Goal: Information Seeking & Learning: Learn about a topic

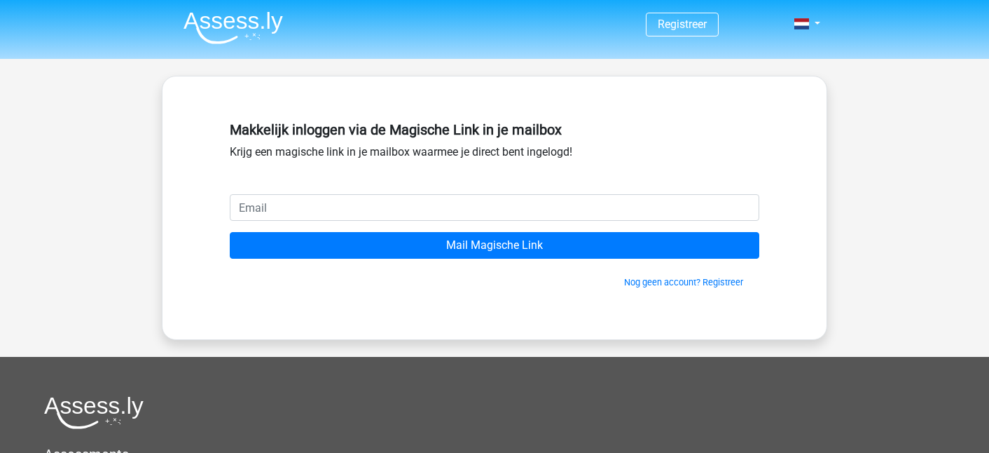
click at [228, 25] on img at bounding box center [233, 27] width 99 height 33
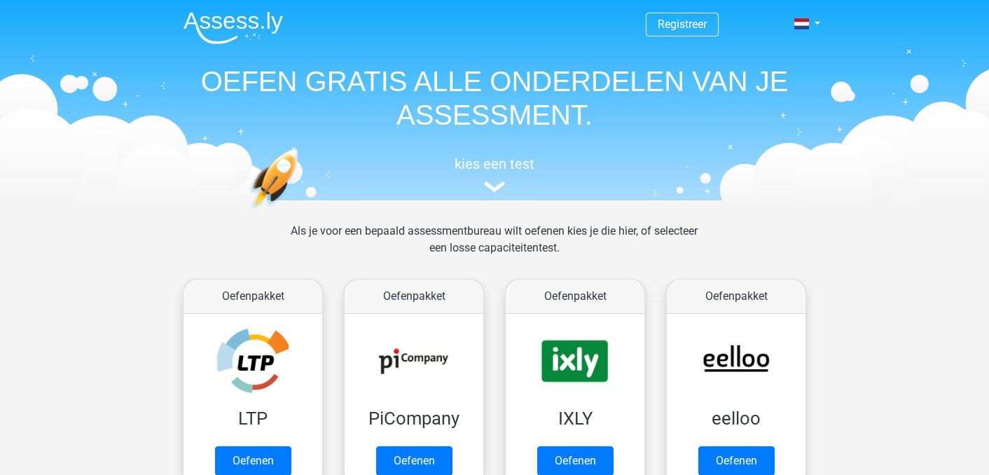
scroll to position [334, 0]
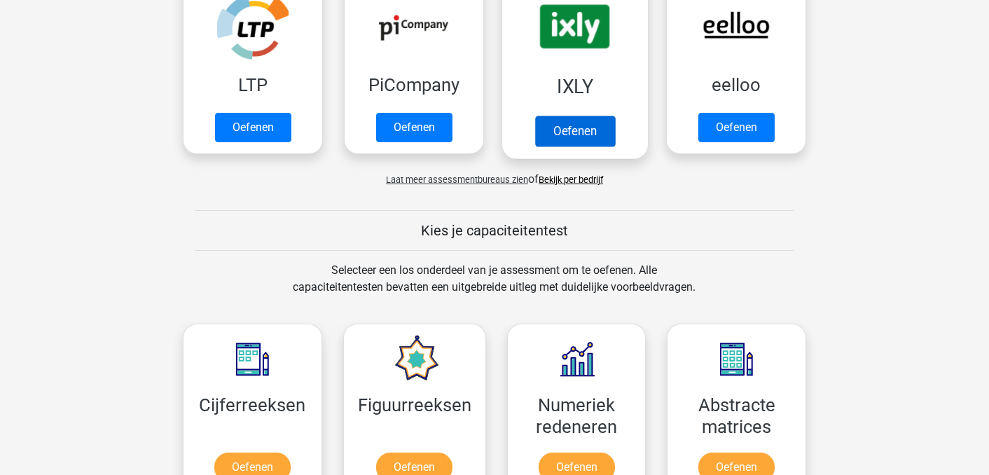
click at [574, 139] on link "Oefenen" at bounding box center [575, 131] width 80 height 31
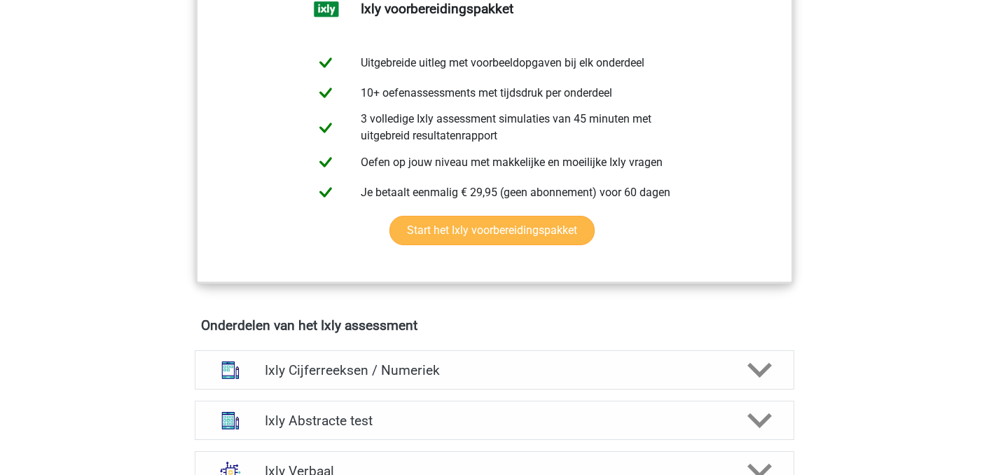
scroll to position [1183, 0]
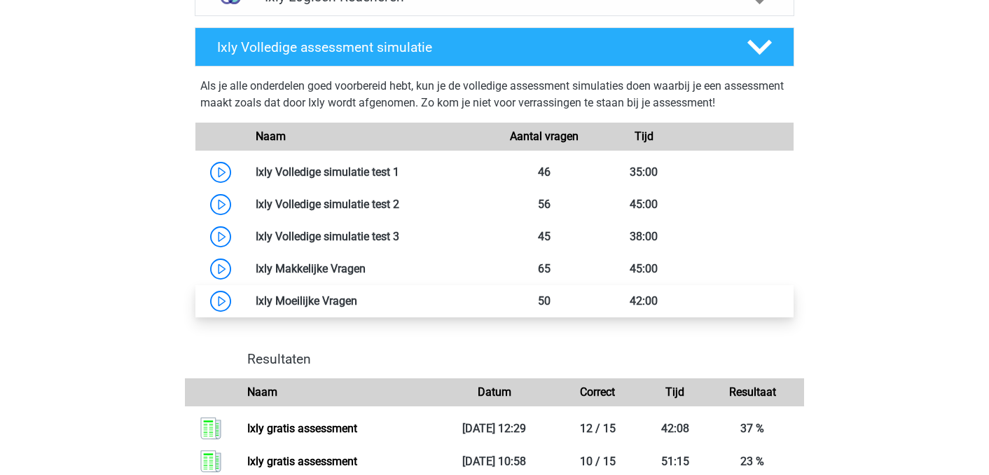
click at [357, 294] on link at bounding box center [357, 300] width 0 height 13
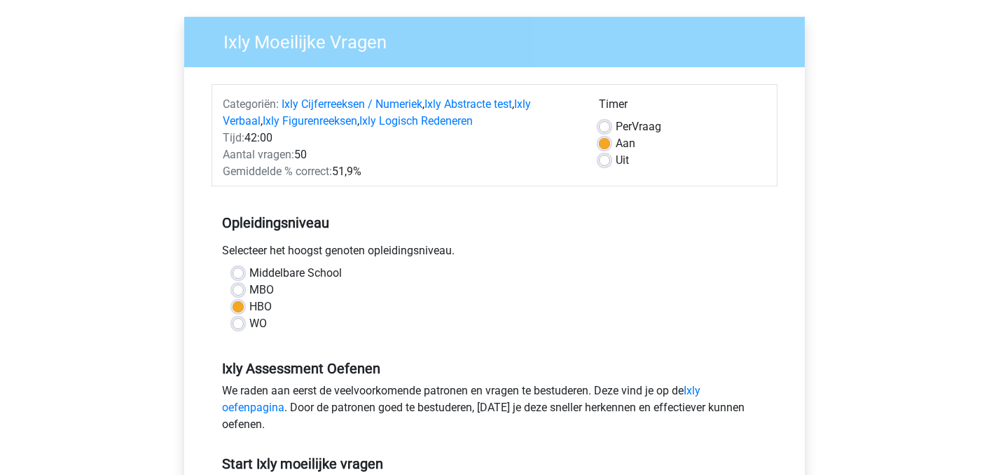
scroll to position [99, 0]
click at [596, 154] on div "Timer Per Vraag Aan Uit" at bounding box center [683, 137] width 188 height 84
click at [616, 154] on label "Uit" at bounding box center [622, 159] width 13 height 17
click at [608, 154] on input "Uit" at bounding box center [604, 158] width 11 height 14
radio input "true"
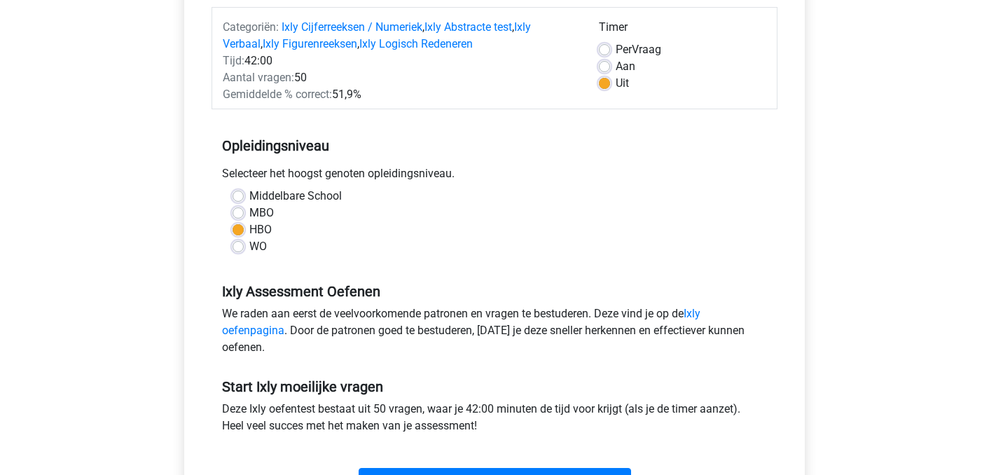
scroll to position [324, 0]
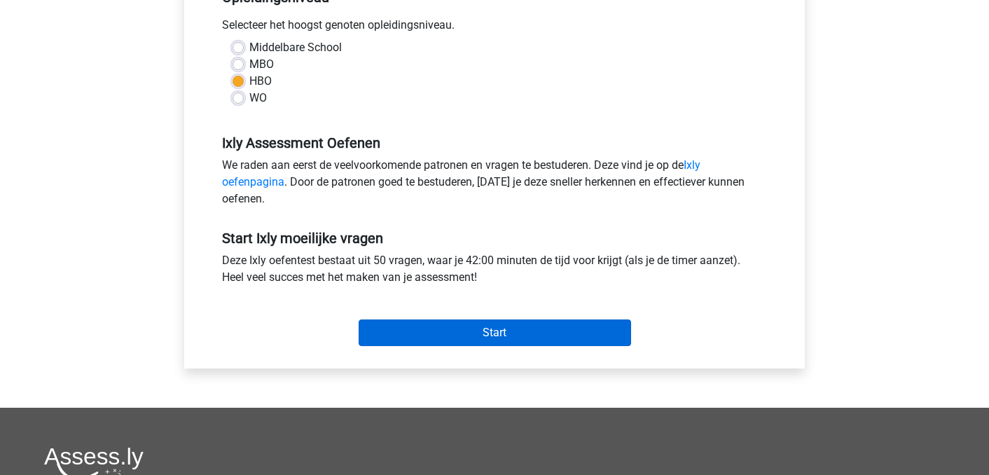
click at [486, 334] on input "Start" at bounding box center [495, 333] width 273 height 27
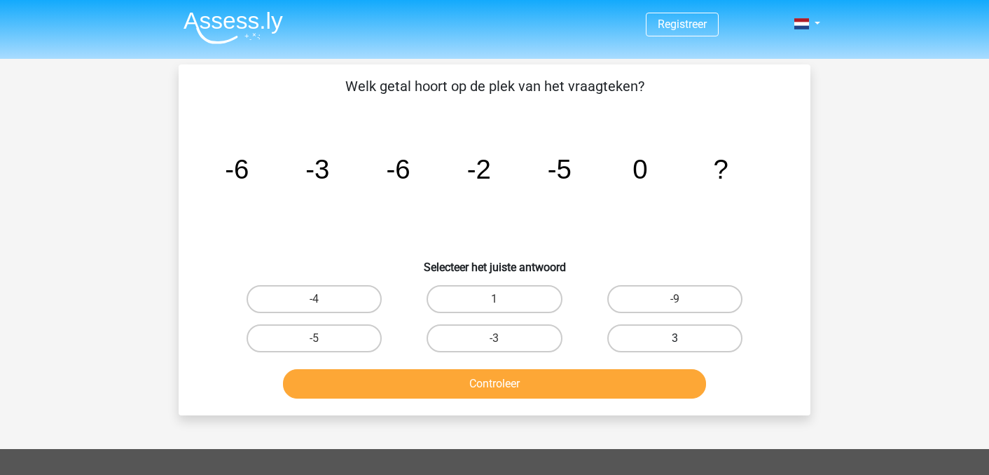
click at [634, 331] on label "3" at bounding box center [674, 338] width 135 height 28
click at [675, 338] on input "3" at bounding box center [679, 342] width 9 height 9
radio input "true"
click at [554, 390] on button "Controleer" at bounding box center [495, 383] width 424 height 29
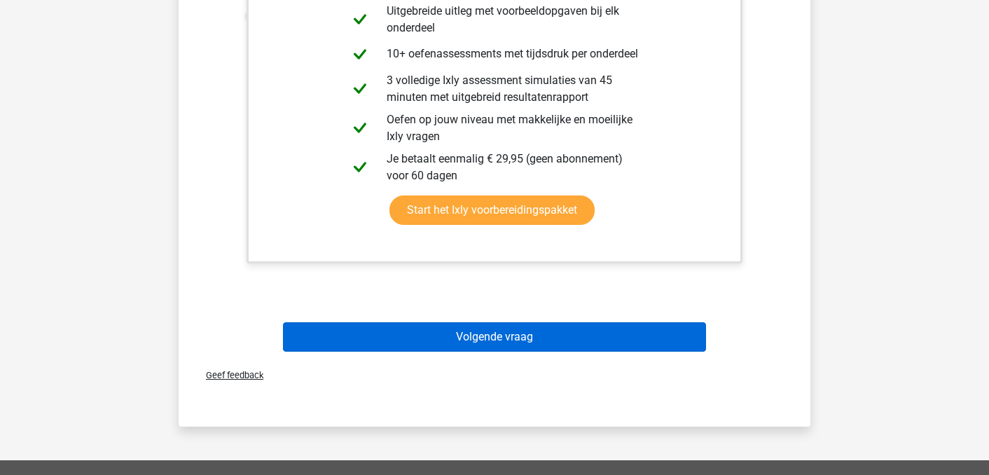
click at [502, 335] on button "Volgende vraag" at bounding box center [495, 336] width 424 height 29
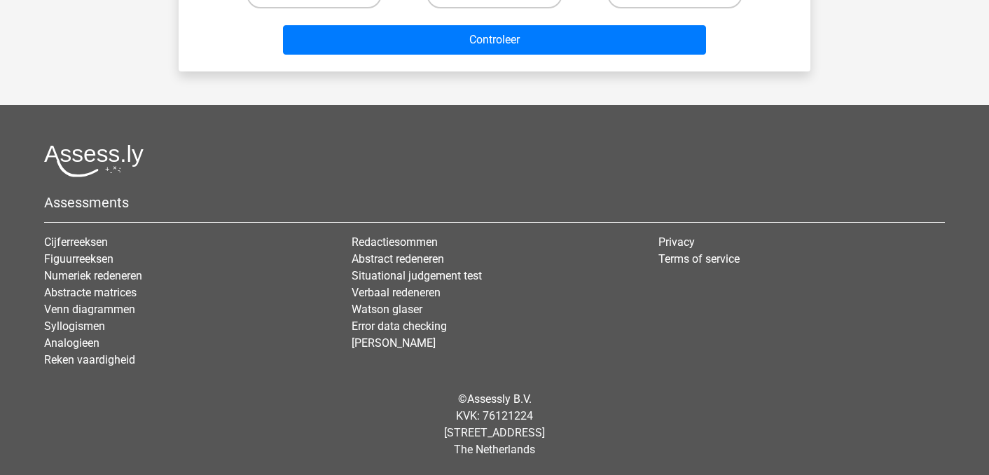
scroll to position [64, 0]
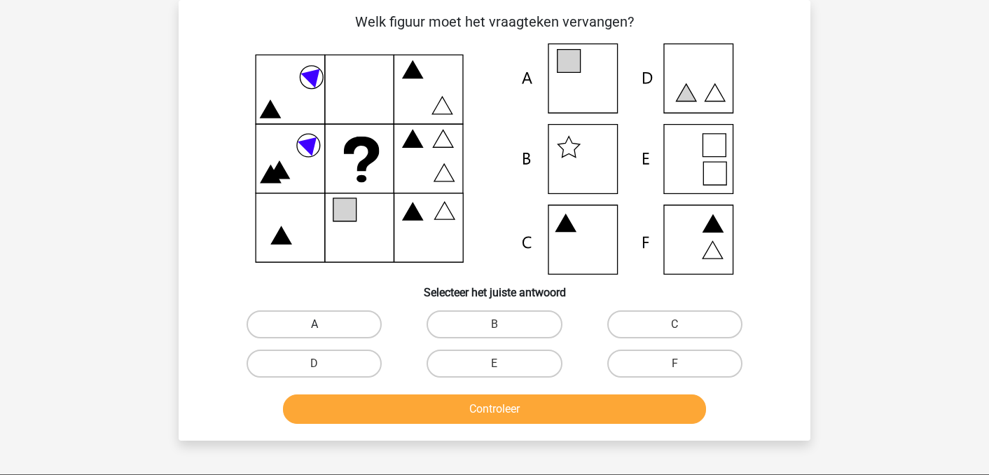
click at [282, 318] on label "A" at bounding box center [314, 324] width 135 height 28
click at [315, 324] on input "A" at bounding box center [319, 328] width 9 height 9
radio input "true"
click at [327, 407] on button "Controleer" at bounding box center [495, 408] width 424 height 29
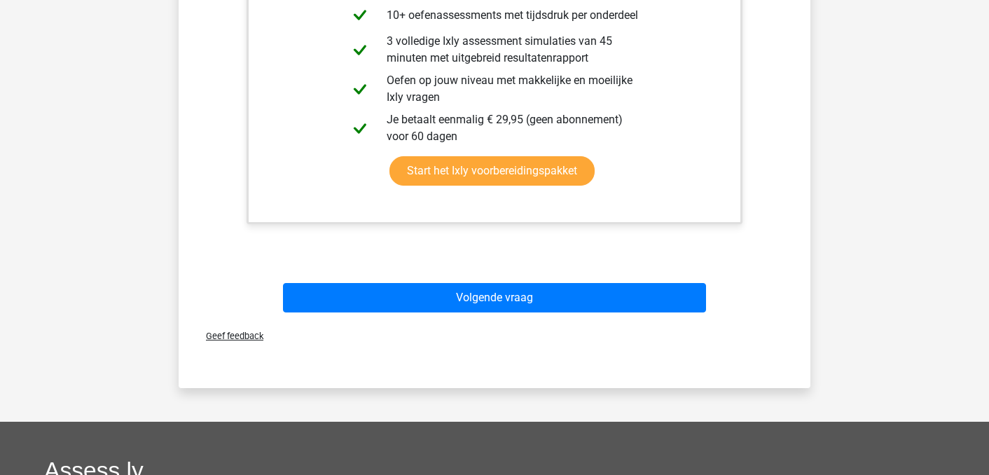
scroll to position [724, 0]
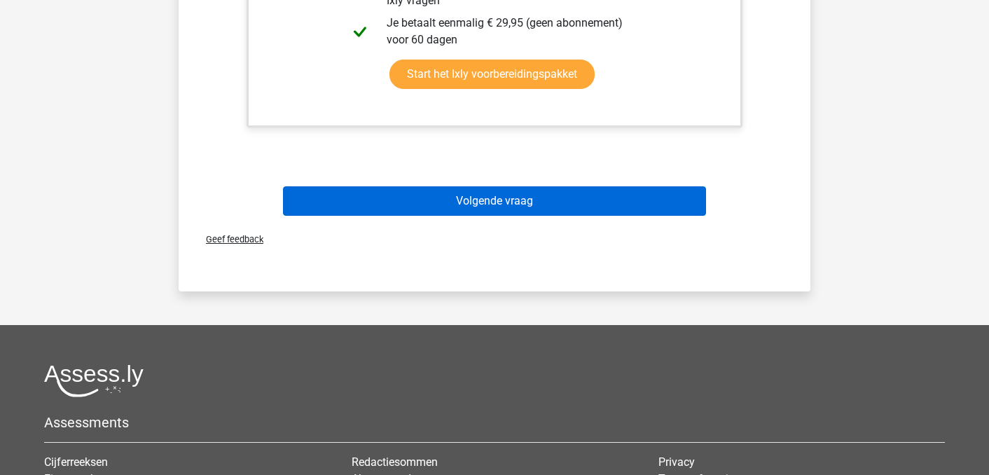
click at [493, 192] on button "Volgende vraag" at bounding box center [495, 200] width 424 height 29
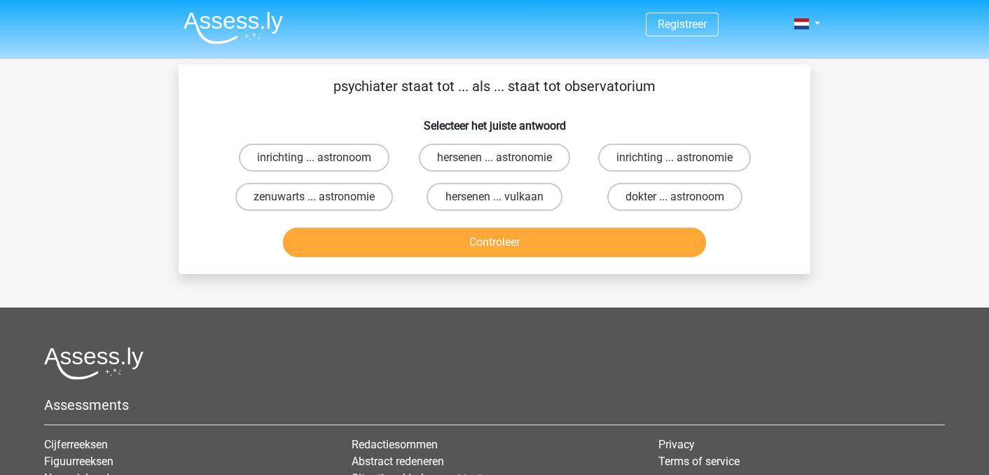
scroll to position [0, 0]
click at [374, 149] on label "inrichting ... astronoom" at bounding box center [314, 158] width 151 height 28
click at [324, 158] on input "inrichting ... astronoom" at bounding box center [319, 162] width 9 height 9
radio input "true"
click at [387, 244] on button "Controleer" at bounding box center [495, 242] width 424 height 29
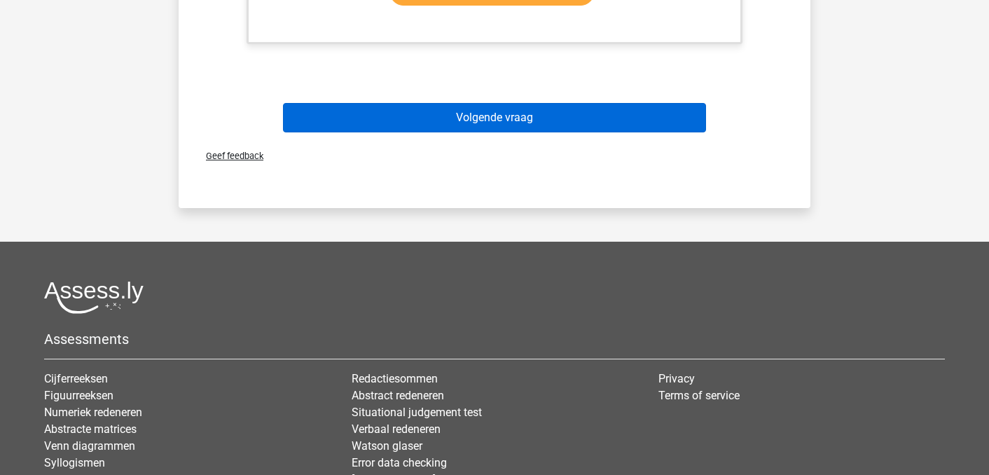
click at [469, 123] on button "Volgende vraag" at bounding box center [495, 117] width 424 height 29
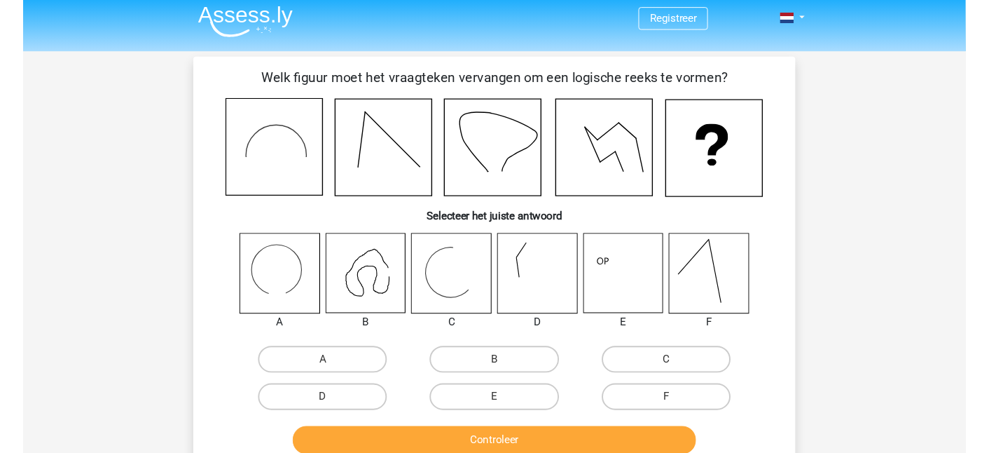
scroll to position [4, 0]
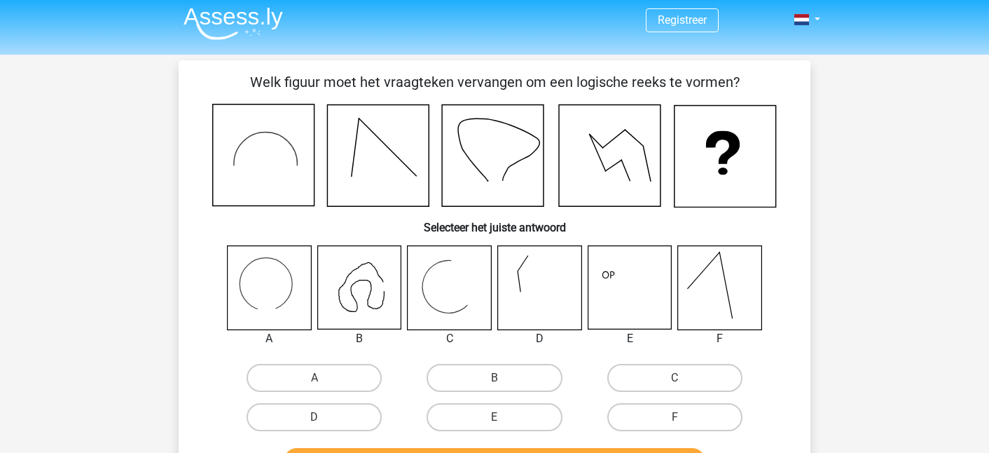
click at [256, 295] on icon at bounding box center [269, 287] width 83 height 83
click at [315, 383] on input "A" at bounding box center [319, 382] width 9 height 9
radio input "true"
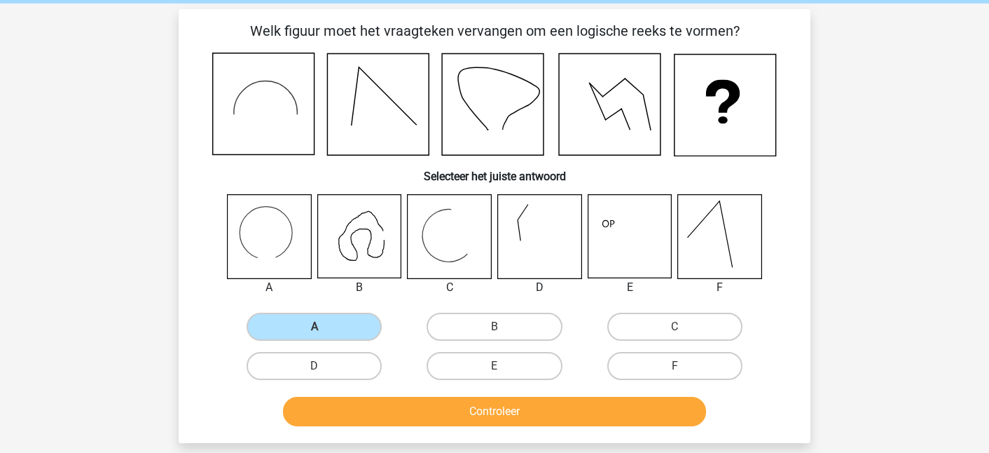
scroll to position [73, 0]
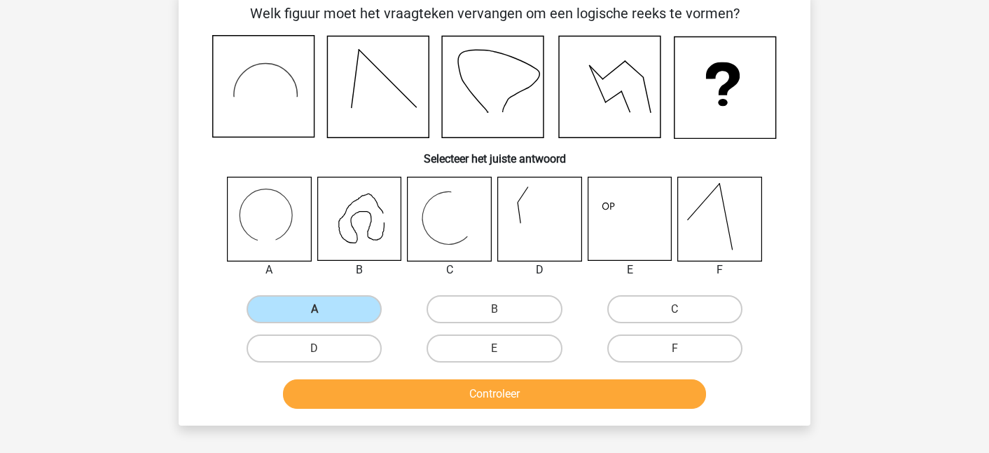
click at [350, 393] on button "Controleer" at bounding box center [495, 393] width 424 height 29
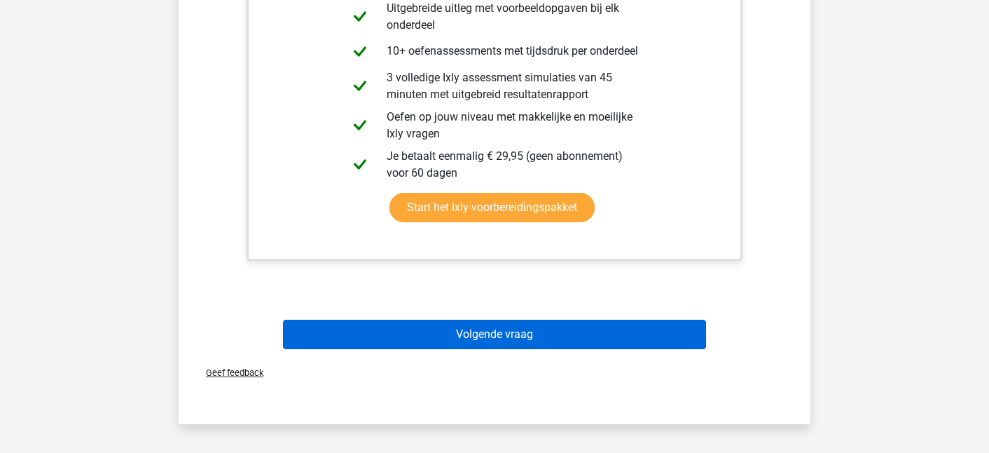
click at [383, 341] on button "Volgende vraag" at bounding box center [495, 334] width 424 height 29
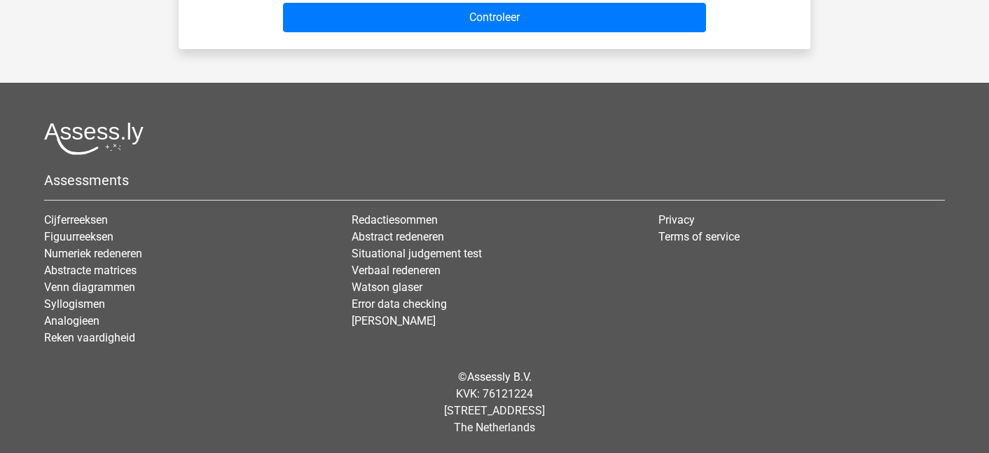
scroll to position [64, 0]
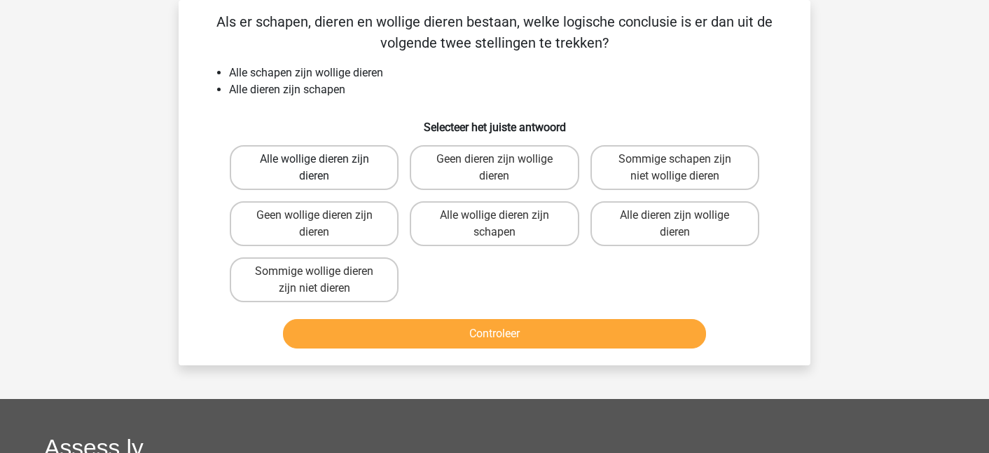
click at [350, 177] on label "Alle wollige dieren zijn dieren" at bounding box center [314, 167] width 169 height 45
click at [324, 168] on input "Alle wollige dieren zijn dieren" at bounding box center [319, 163] width 9 height 9
radio input "true"
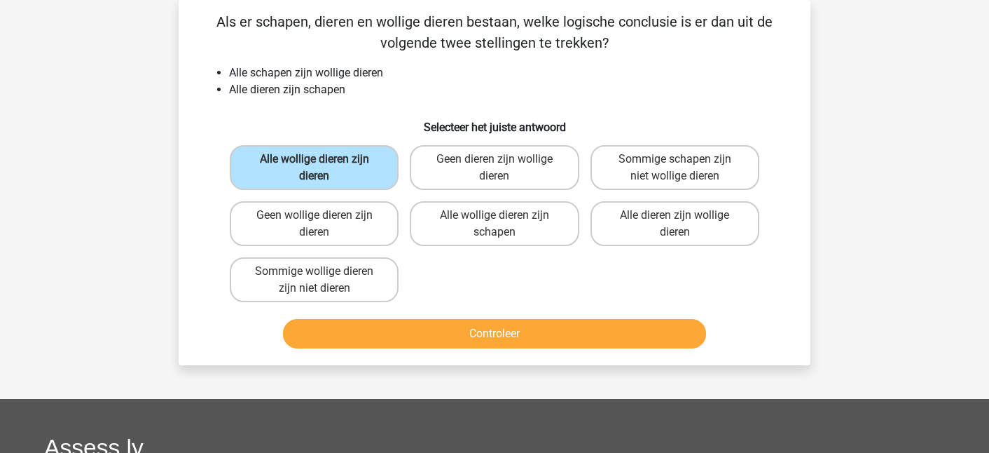
click at [424, 341] on button "Controleer" at bounding box center [495, 333] width 424 height 29
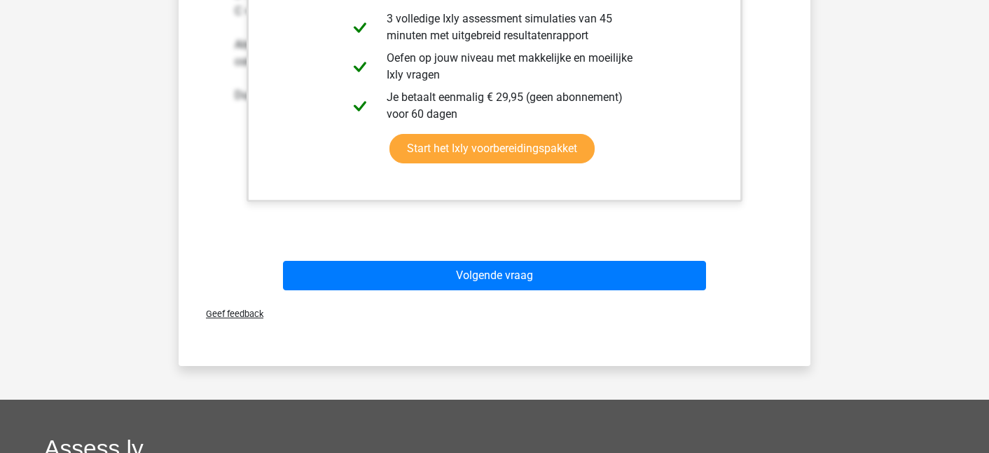
scroll to position [560, 0]
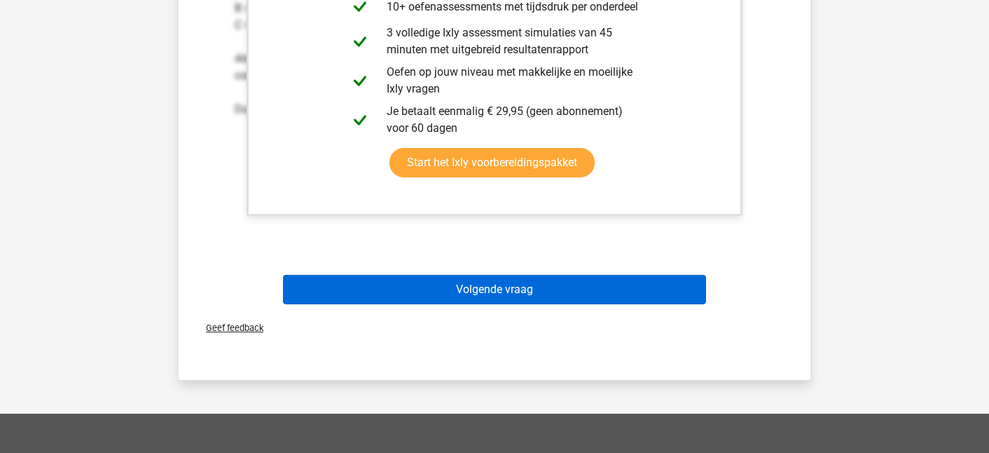
click at [427, 289] on button "Volgende vraag" at bounding box center [495, 289] width 424 height 29
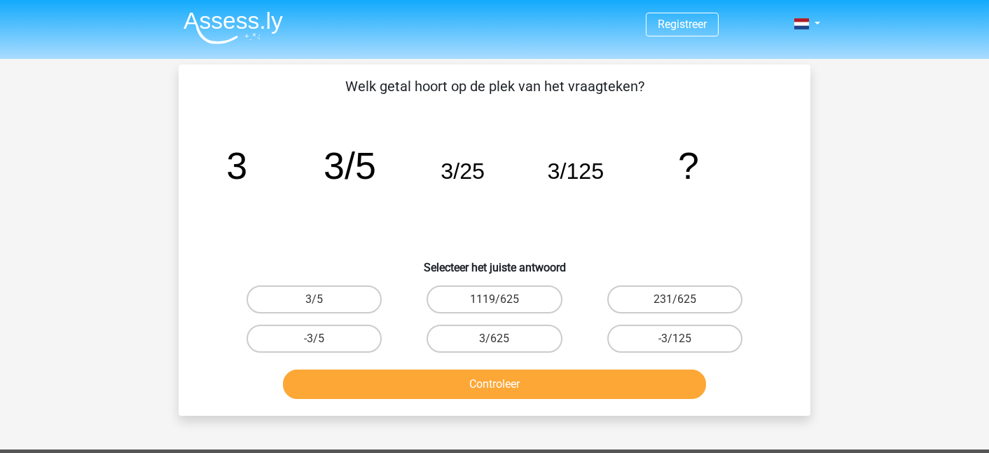
scroll to position [0, 0]
click at [488, 323] on div "3/625" at bounding box center [494, 338] width 180 height 39
click at [486, 346] on label "3/625" at bounding box center [494, 338] width 135 height 28
click at [495, 346] on input "3/625" at bounding box center [499, 342] width 9 height 9
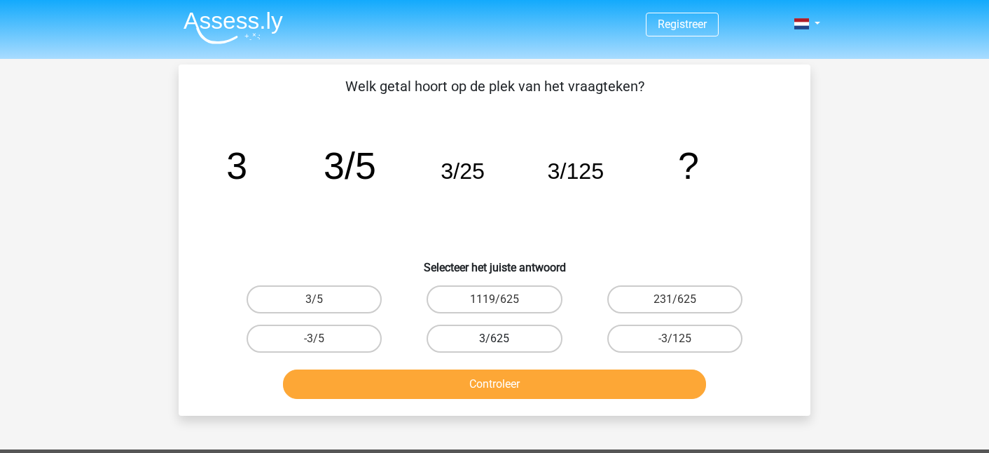
radio input "true"
click at [487, 387] on button "Controleer" at bounding box center [495, 383] width 424 height 29
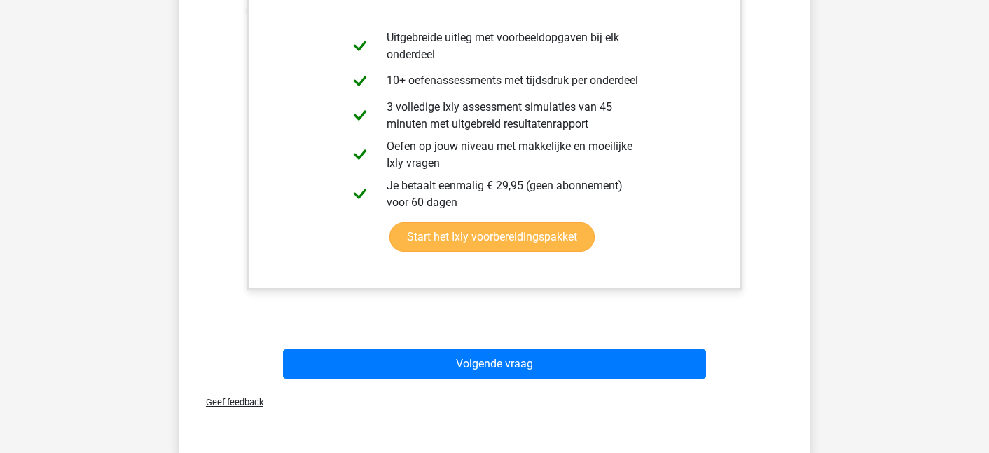
scroll to position [478, 0]
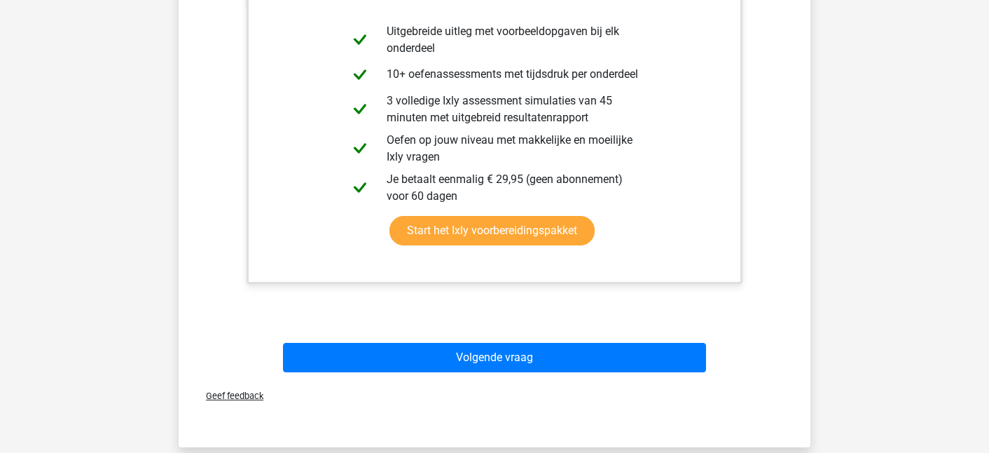
click at [500, 373] on div "Volgende vraag" at bounding box center [494, 360] width 541 height 35
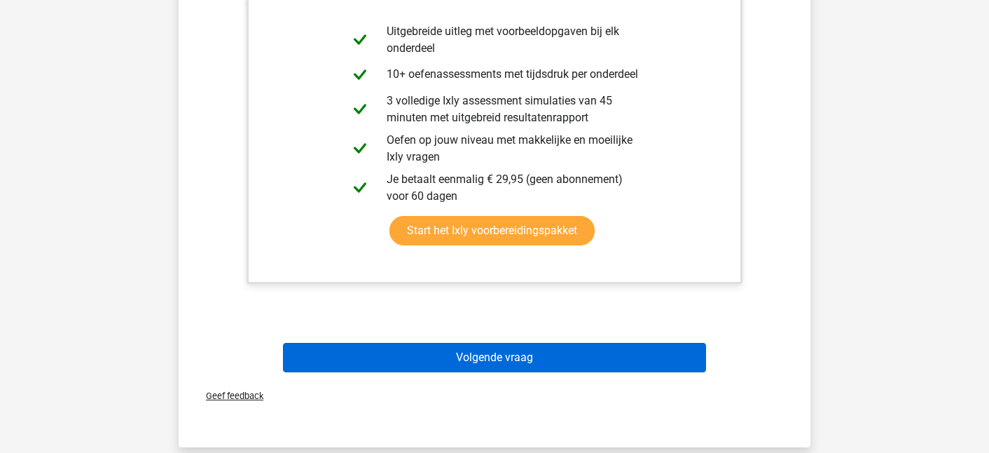
click at [498, 355] on button "Volgende vraag" at bounding box center [495, 357] width 424 height 29
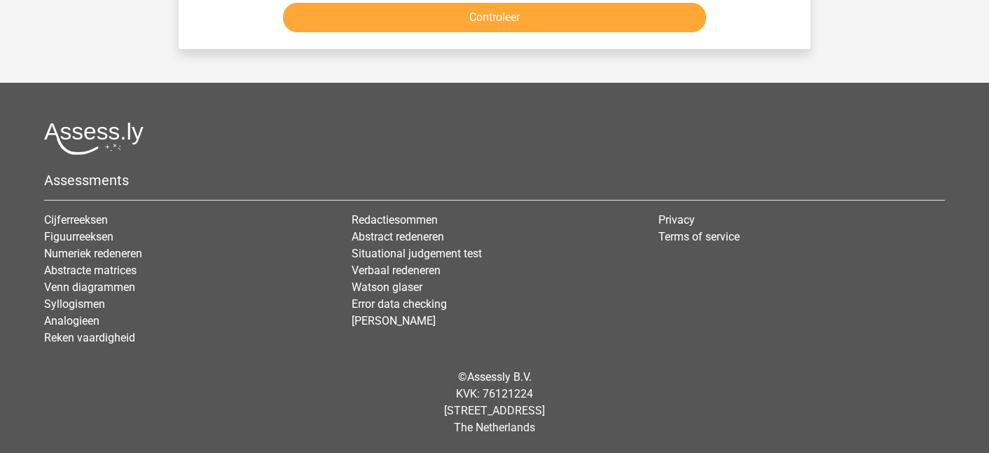
scroll to position [64, 0]
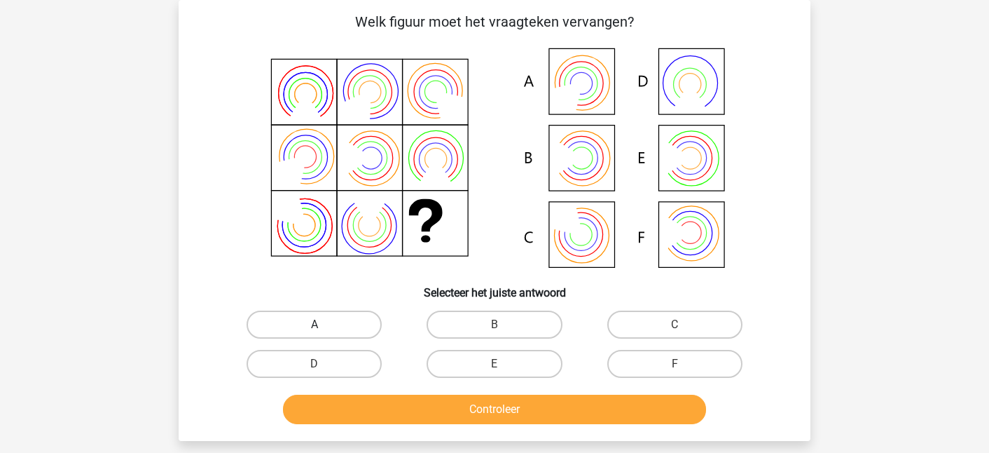
click at [334, 320] on label "A" at bounding box center [314, 324] width 135 height 28
click at [324, 324] on input "A" at bounding box center [319, 328] width 9 height 9
radio input "true"
click at [446, 323] on label "B" at bounding box center [494, 324] width 135 height 28
click at [495, 324] on input "B" at bounding box center [499, 328] width 9 height 9
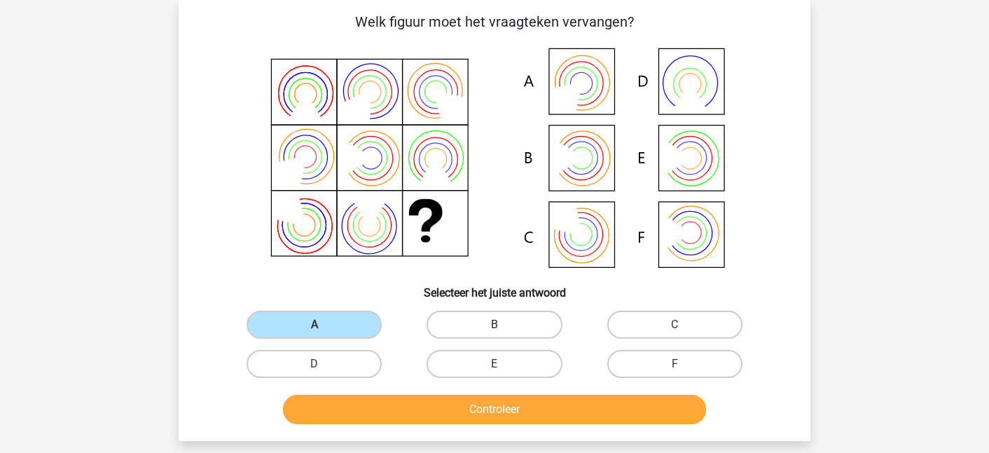
radio input "true"
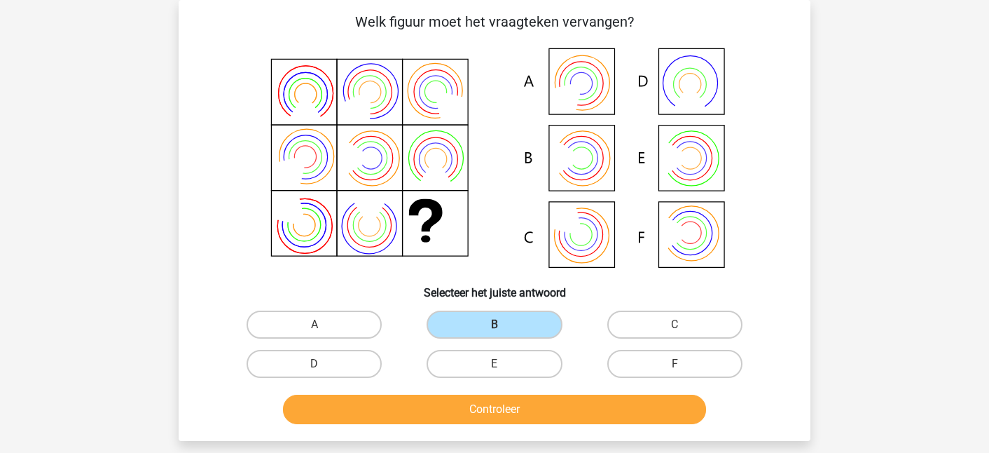
click at [479, 416] on button "Controleer" at bounding box center [495, 408] width 424 height 29
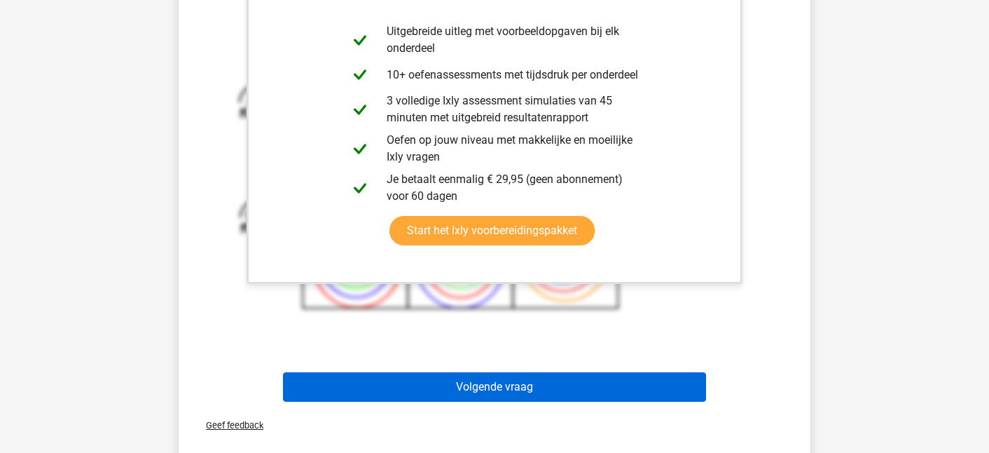
click at [479, 378] on button "Volgende vraag" at bounding box center [495, 386] width 424 height 29
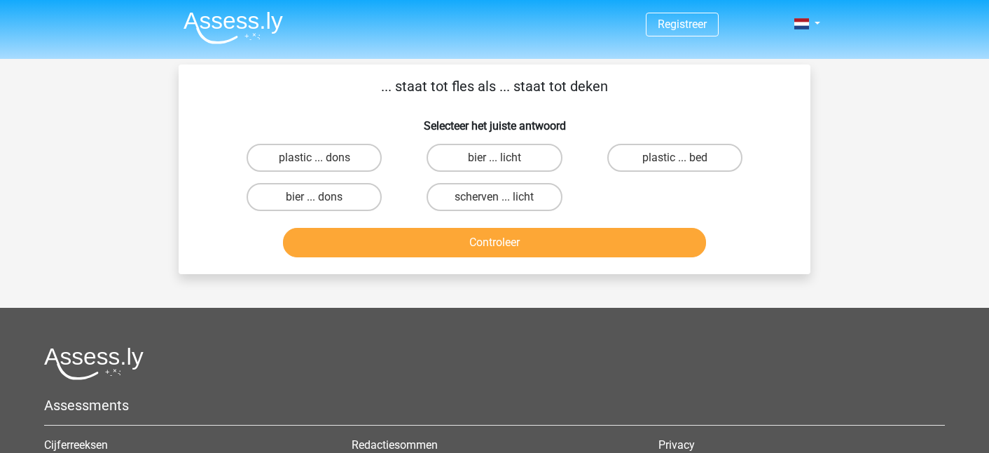
scroll to position [0, 0]
click at [336, 163] on label "plastic ... dons" at bounding box center [314, 158] width 135 height 28
click at [324, 163] on input "plastic ... dons" at bounding box center [319, 162] width 9 height 9
radio input "true"
click at [385, 245] on button "Controleer" at bounding box center [495, 242] width 424 height 29
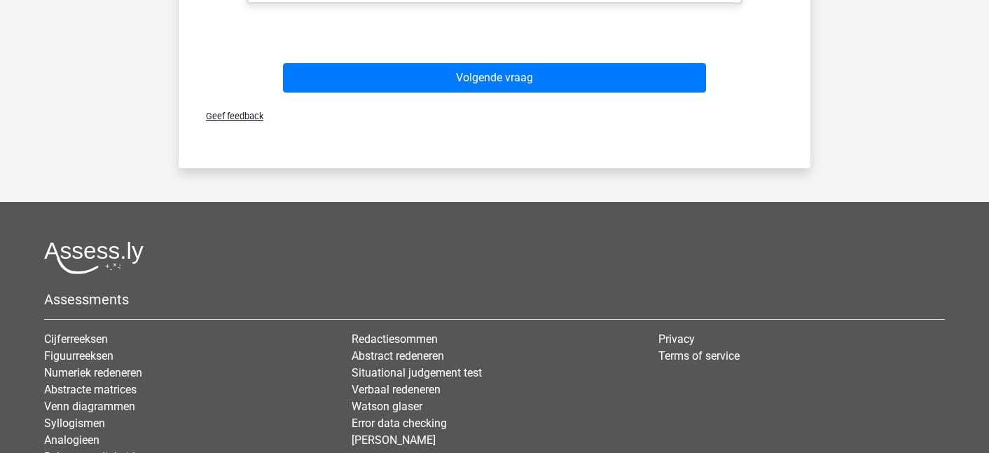
scroll to position [507, 0]
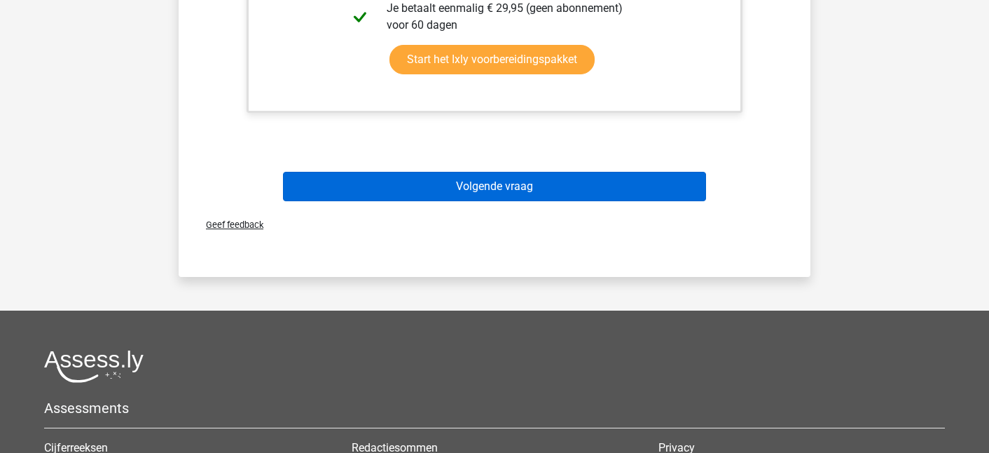
click at [393, 176] on button "Volgende vraag" at bounding box center [495, 186] width 424 height 29
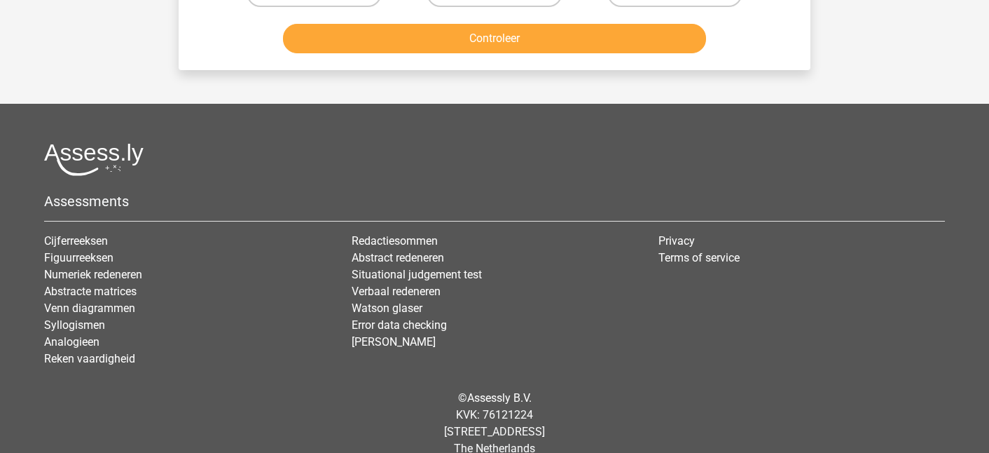
scroll to position [833, 0]
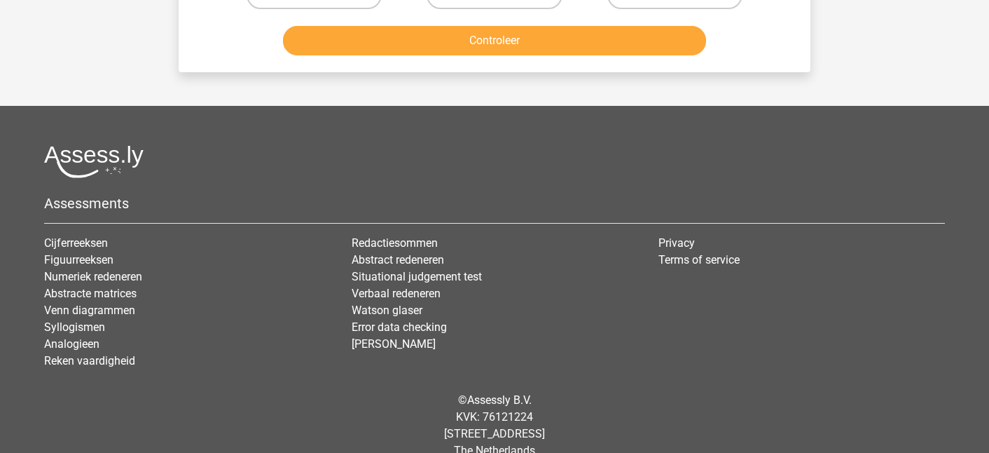
click at [420, 32] on button "Controleer" at bounding box center [495, 40] width 424 height 29
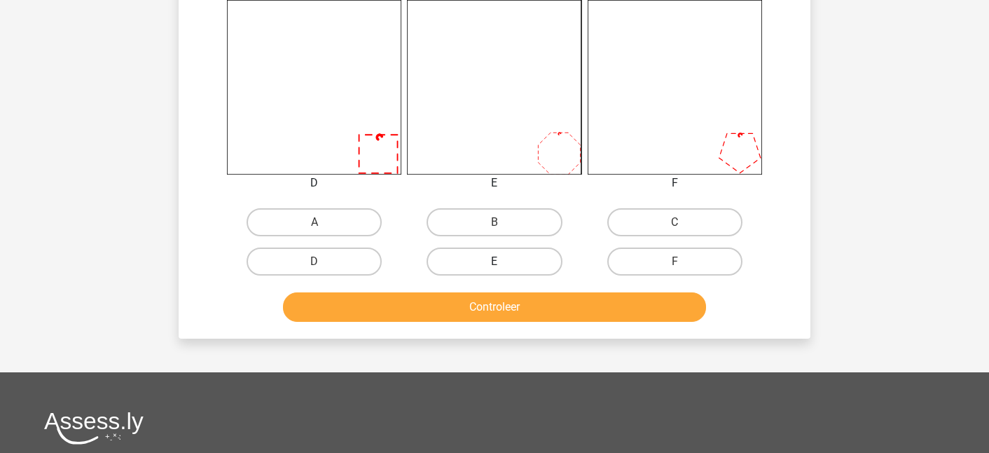
click at [468, 254] on label "E" at bounding box center [494, 261] width 135 height 28
click at [495, 261] on input "E" at bounding box center [499, 265] width 9 height 9
radio input "true"
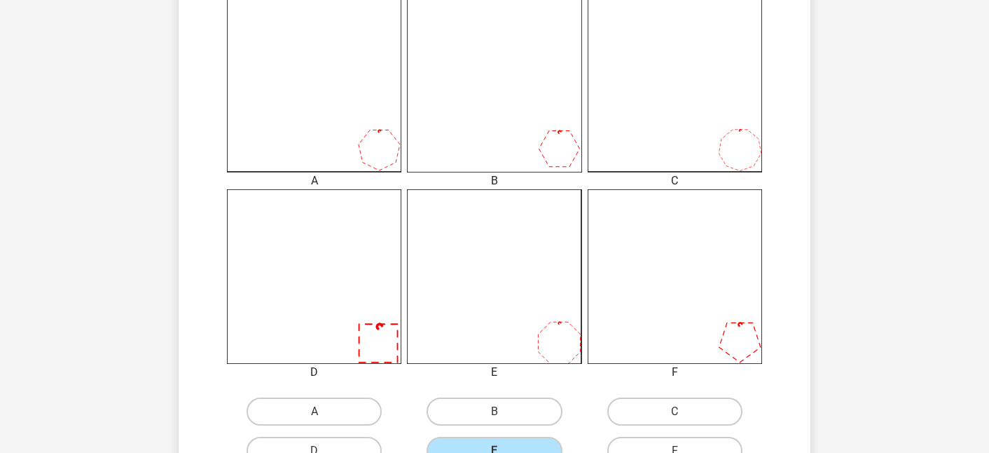
scroll to position [380, 0]
click at [302, 267] on icon at bounding box center [314, 274] width 174 height 174
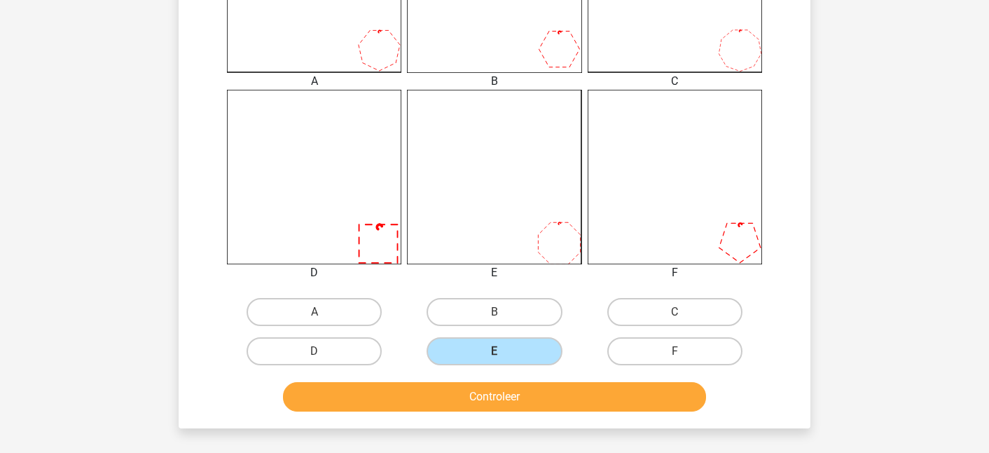
scroll to position [478, 0]
click at [315, 355] on input "D" at bounding box center [319, 354] width 9 height 9
radio input "true"
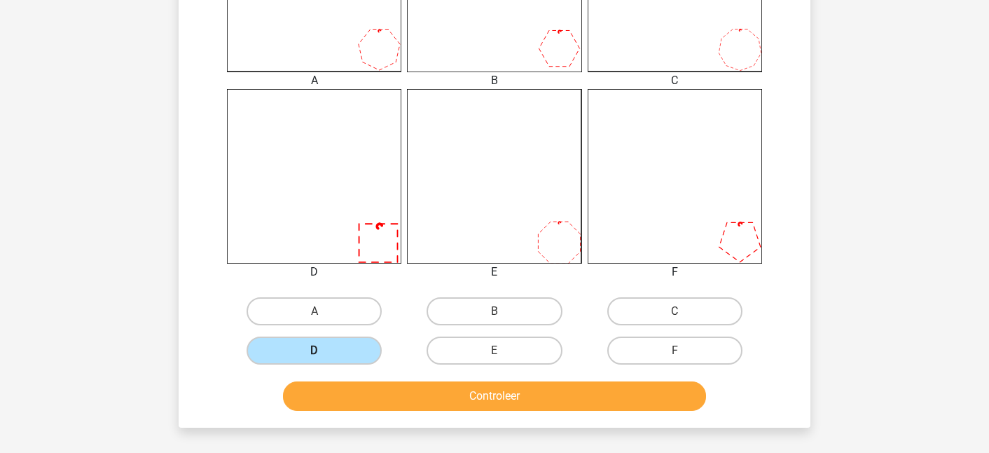
click at [315, 346] on label "D" at bounding box center [314, 350] width 135 height 28
click at [315, 350] on input "D" at bounding box center [319, 354] width 9 height 9
click at [406, 401] on button "Controleer" at bounding box center [495, 395] width 424 height 29
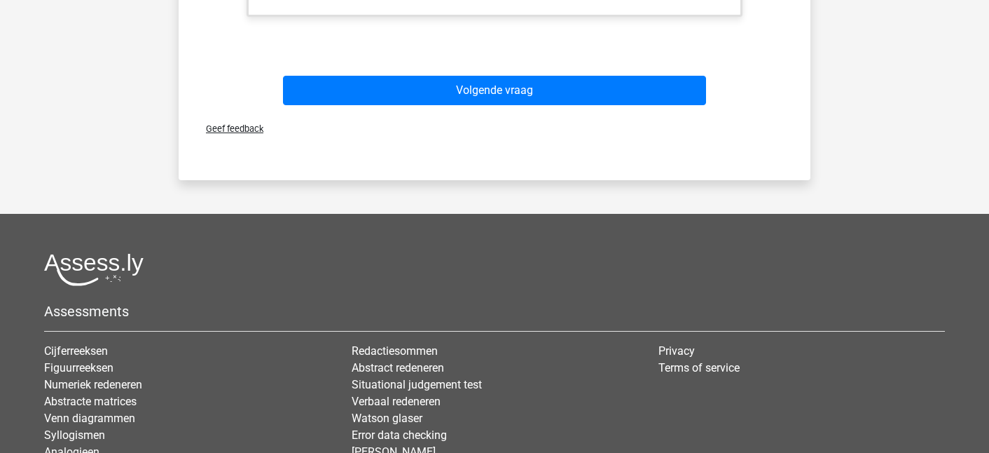
scroll to position [1182, 0]
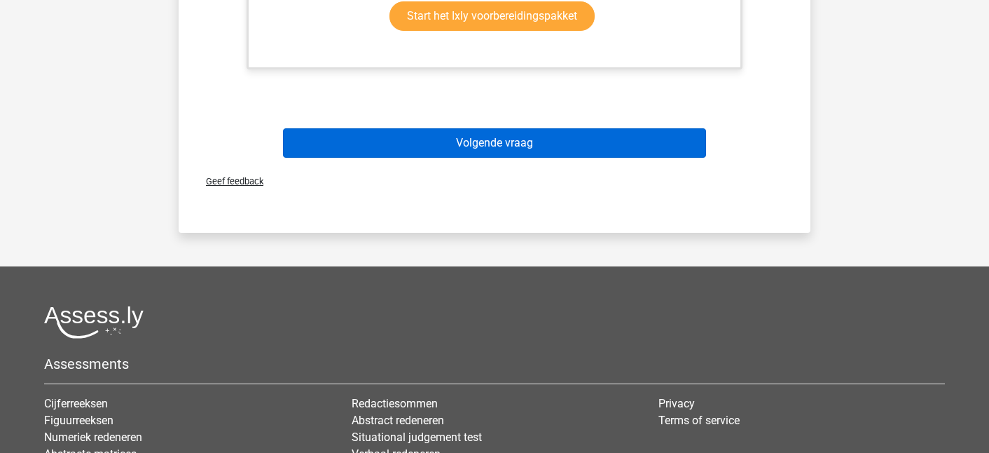
click at [400, 147] on button "Volgende vraag" at bounding box center [495, 142] width 424 height 29
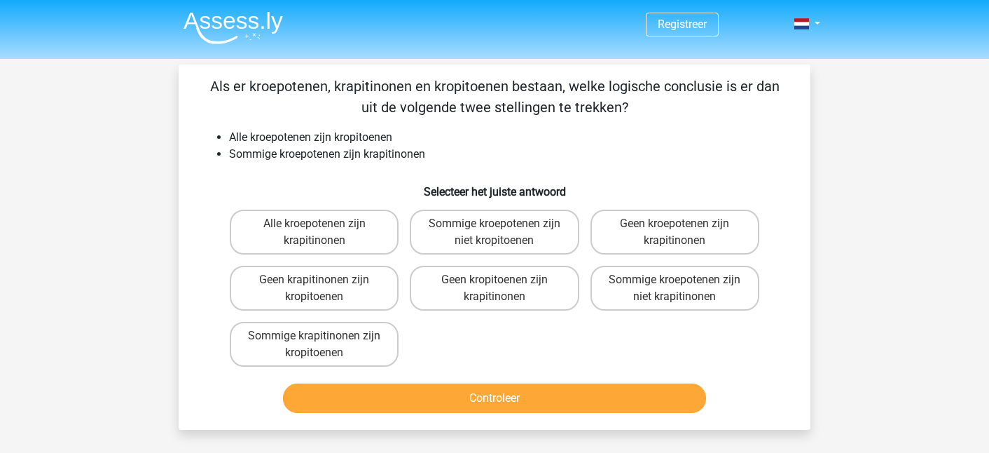
scroll to position [0, 0]
click at [678, 291] on label "Sommige kroepotenen zijn niet krapitinonen" at bounding box center [675, 288] width 169 height 45
click at [678, 289] on input "Sommige kroepotenen zijn niet krapitinonen" at bounding box center [679, 284] width 9 height 9
radio input "true"
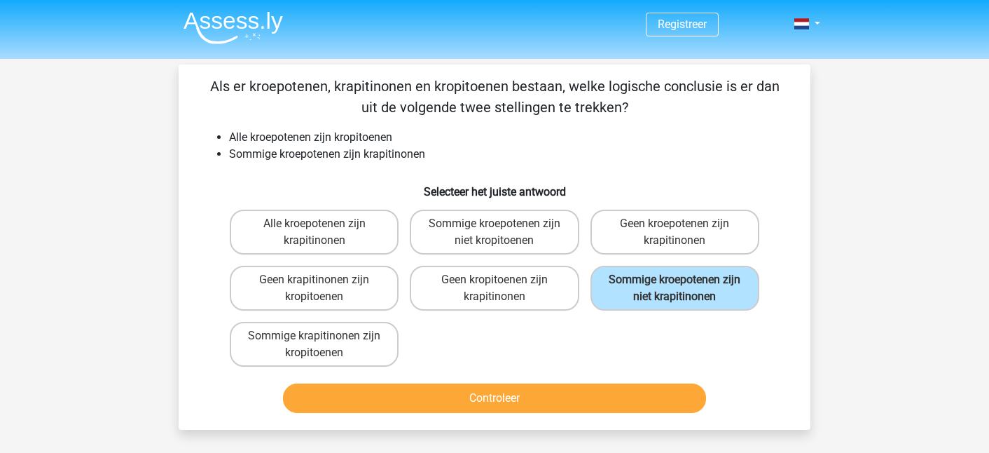
click at [598, 398] on button "Controleer" at bounding box center [495, 397] width 424 height 29
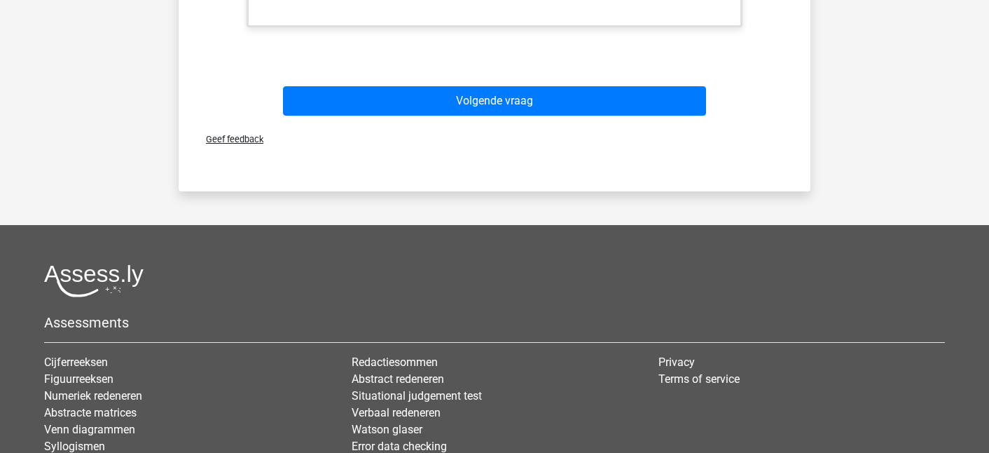
scroll to position [713, 0]
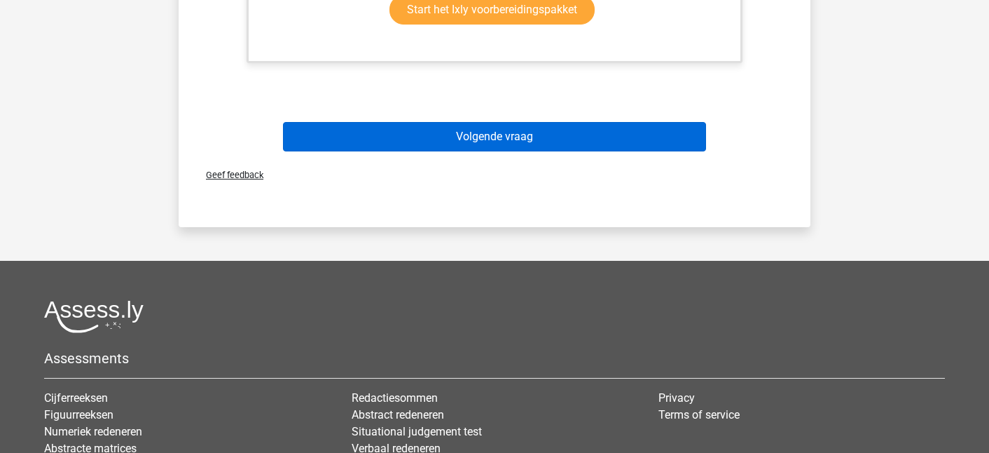
click at [424, 142] on button "Volgende vraag" at bounding box center [495, 136] width 424 height 29
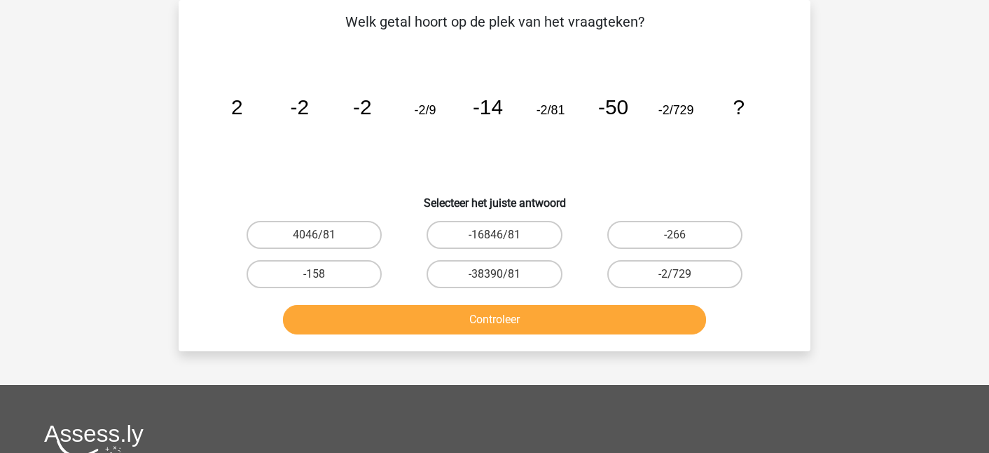
click at [263, 252] on div "4046/81" at bounding box center [314, 234] width 180 height 39
click at [273, 275] on label "-158" at bounding box center [314, 274] width 135 height 28
click at [315, 275] on input "-158" at bounding box center [319, 278] width 9 height 9
radio input "true"
click at [368, 314] on button "Controleer" at bounding box center [495, 319] width 424 height 29
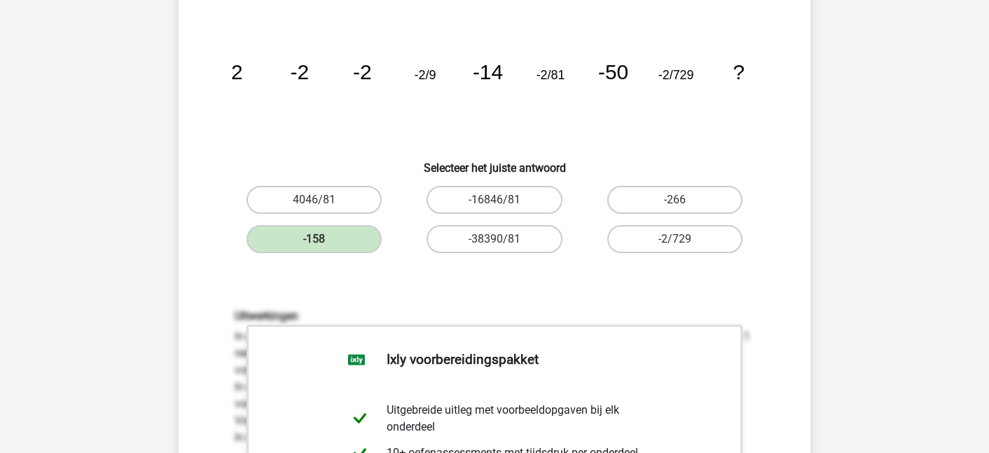
scroll to position [84, 0]
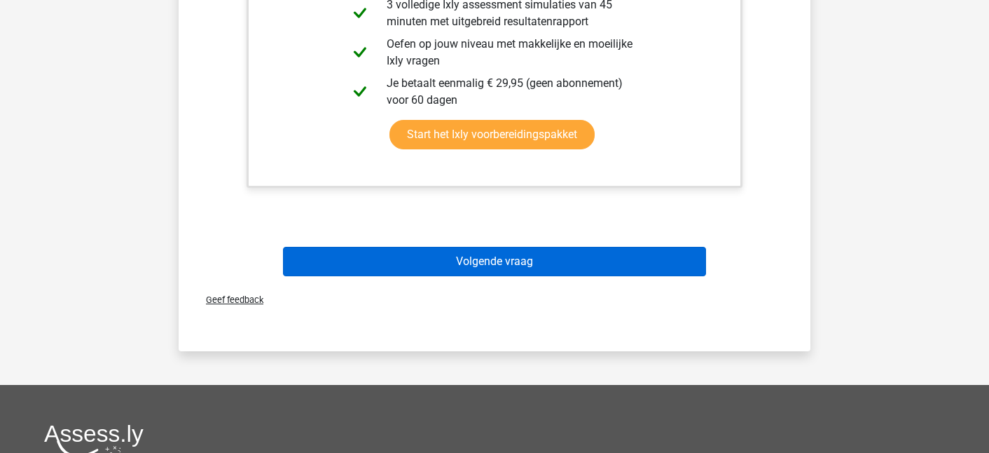
click at [427, 268] on button "Volgende vraag" at bounding box center [495, 261] width 424 height 29
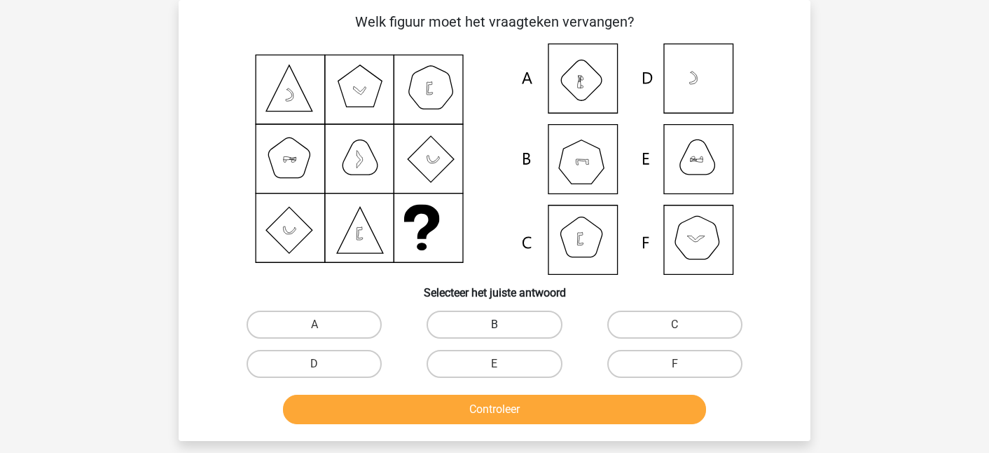
click at [513, 315] on label "B" at bounding box center [494, 324] width 135 height 28
click at [504, 324] on input "B" at bounding box center [499, 328] width 9 height 9
radio input "true"
click at [504, 420] on button "Controleer" at bounding box center [495, 408] width 424 height 29
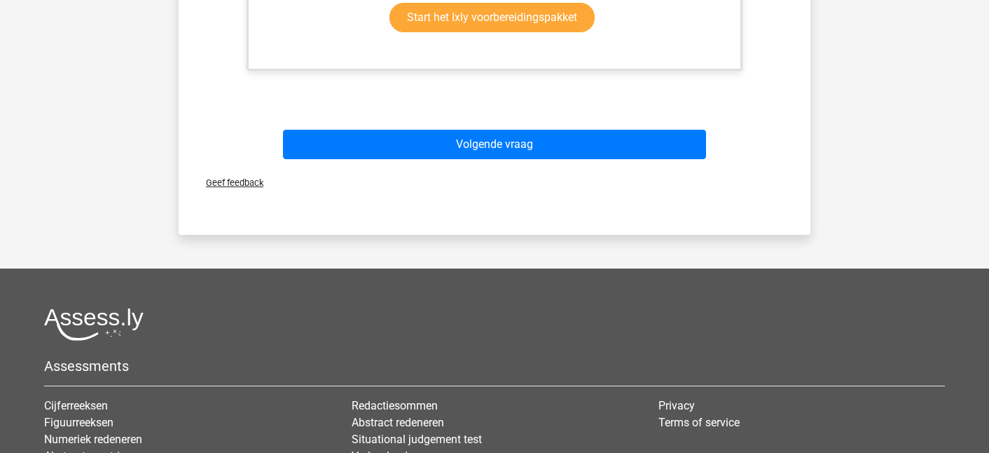
scroll to position [777, 0]
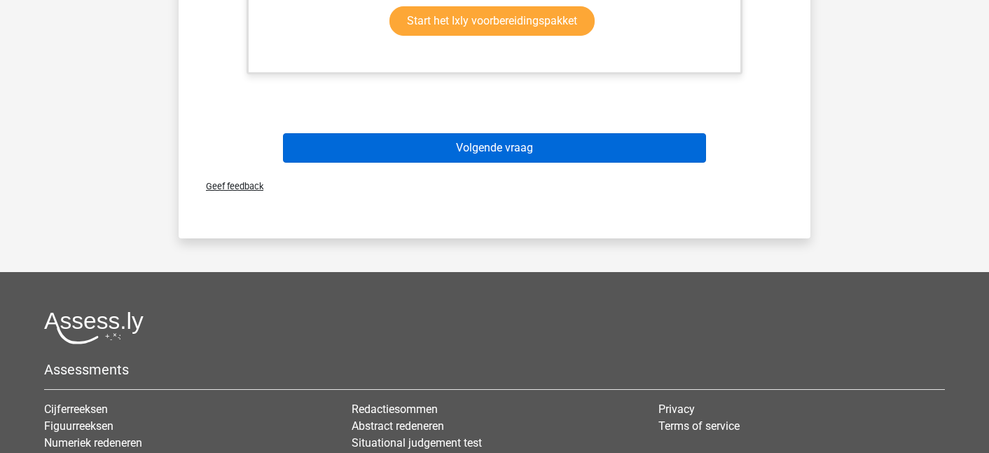
click at [485, 144] on button "Volgende vraag" at bounding box center [495, 147] width 424 height 29
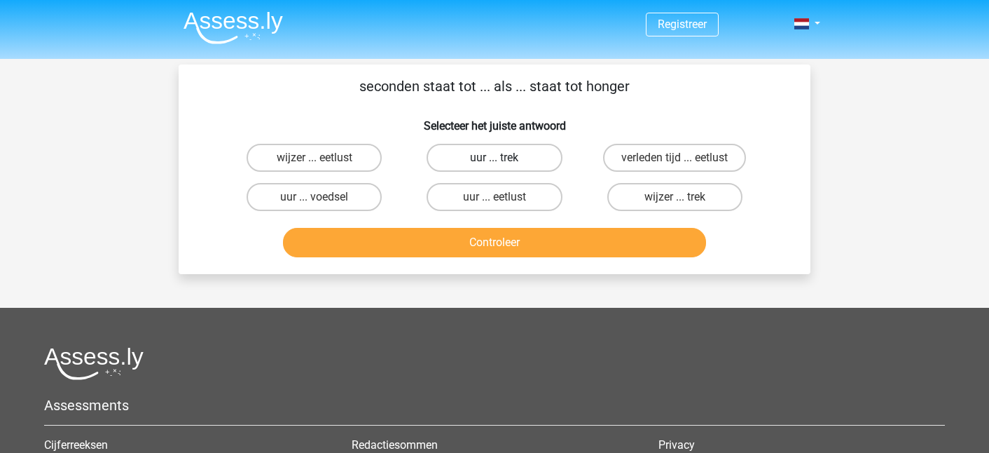
scroll to position [0, 0]
click at [476, 168] on label "uur ... trek" at bounding box center [494, 158] width 135 height 28
click at [495, 167] on input "uur ... trek" at bounding box center [499, 162] width 9 height 9
radio input "true"
click at [495, 247] on button "Controleer" at bounding box center [495, 242] width 424 height 29
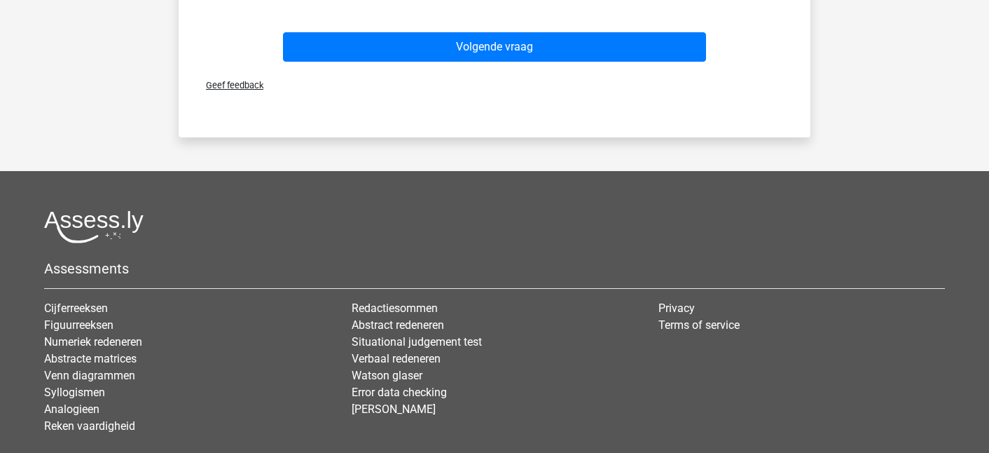
scroll to position [666, 0]
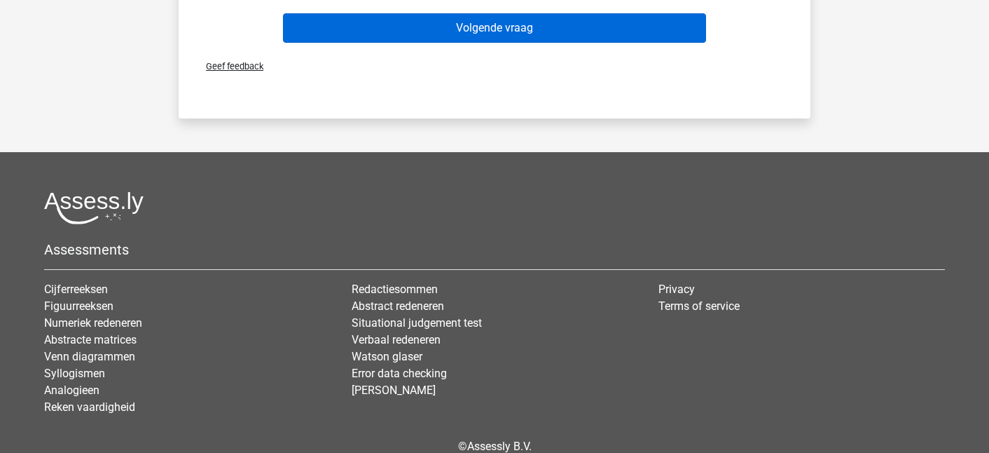
click at [471, 37] on button "Volgende vraag" at bounding box center [495, 27] width 424 height 29
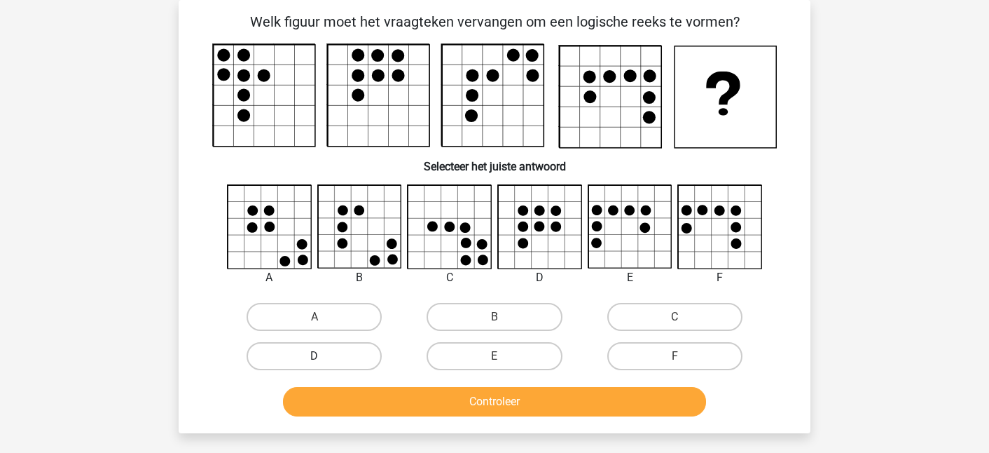
click at [331, 348] on label "D" at bounding box center [314, 356] width 135 height 28
click at [324, 356] on input "D" at bounding box center [319, 360] width 9 height 9
radio input "true"
click at [329, 349] on label "D" at bounding box center [314, 356] width 135 height 28
click at [324, 356] on input "D" at bounding box center [319, 360] width 9 height 9
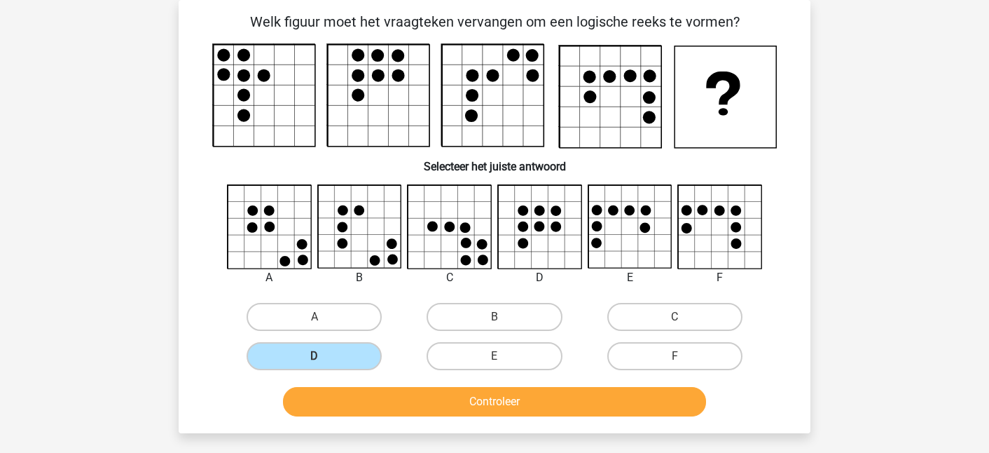
click at [362, 399] on button "Controleer" at bounding box center [495, 401] width 424 height 29
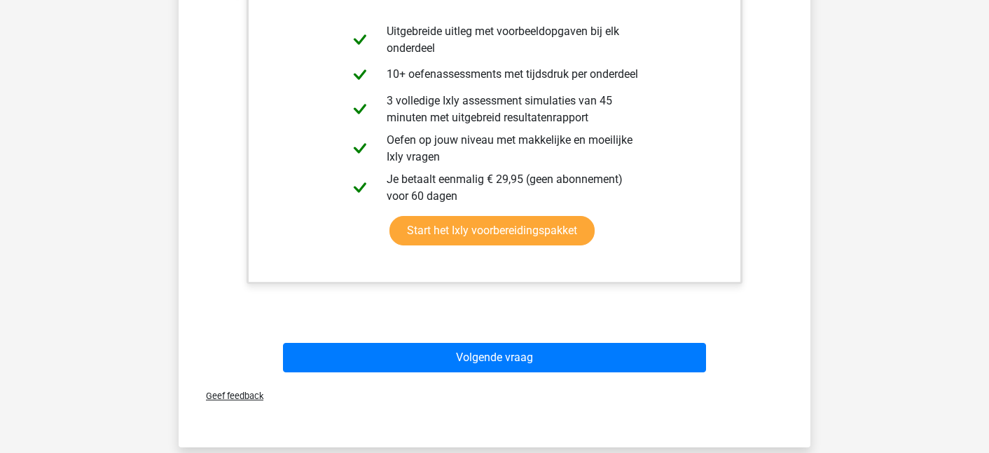
scroll to position [574, 0]
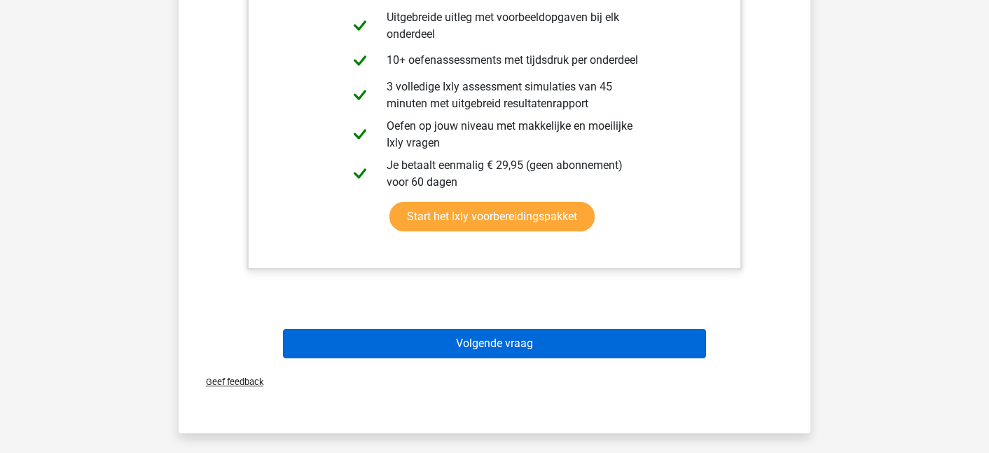
click at [416, 355] on button "Volgende vraag" at bounding box center [495, 343] width 424 height 29
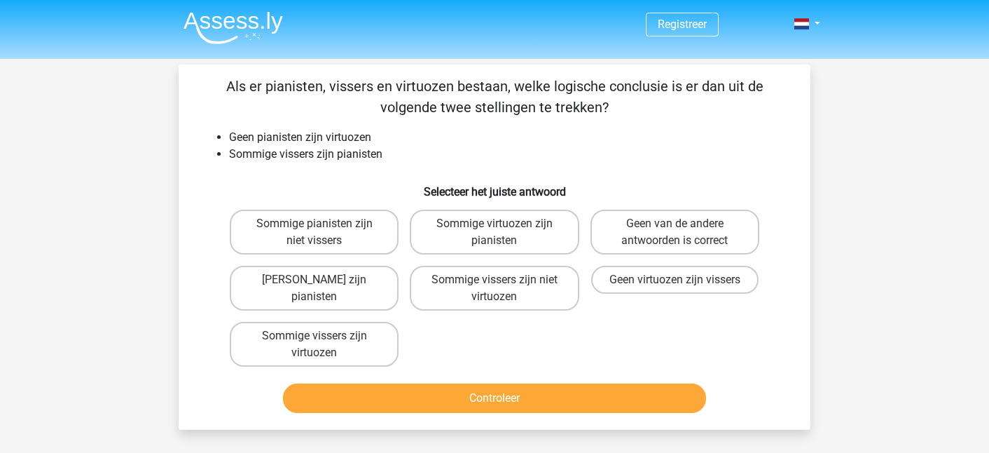
scroll to position [0, 0]
click at [499, 258] on div "Sommige virtuozen zijn pianisten" at bounding box center [494, 232] width 180 height 56
click at [503, 277] on label "Sommige vissers zijn niet virtuozen" at bounding box center [494, 288] width 169 height 45
click at [503, 280] on input "Sommige vissers zijn niet virtuozen" at bounding box center [499, 284] width 9 height 9
radio input "true"
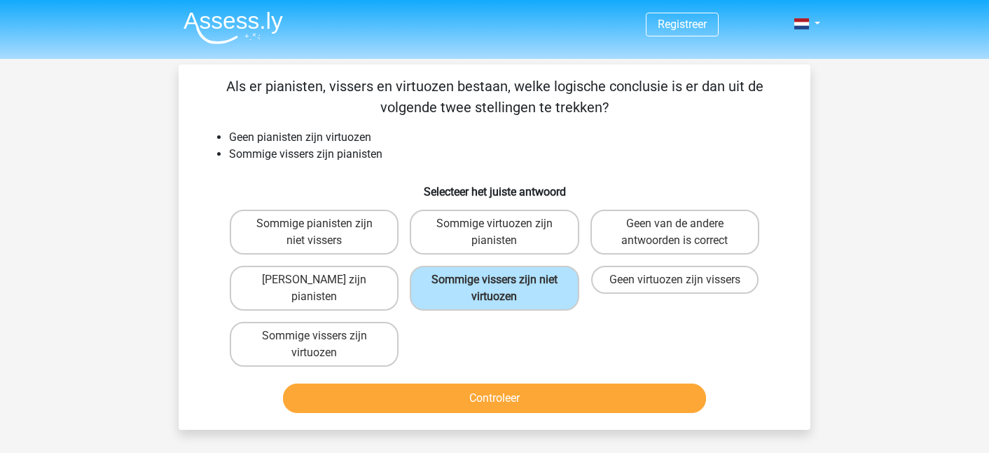
click at [497, 391] on button "Controleer" at bounding box center [495, 397] width 424 height 29
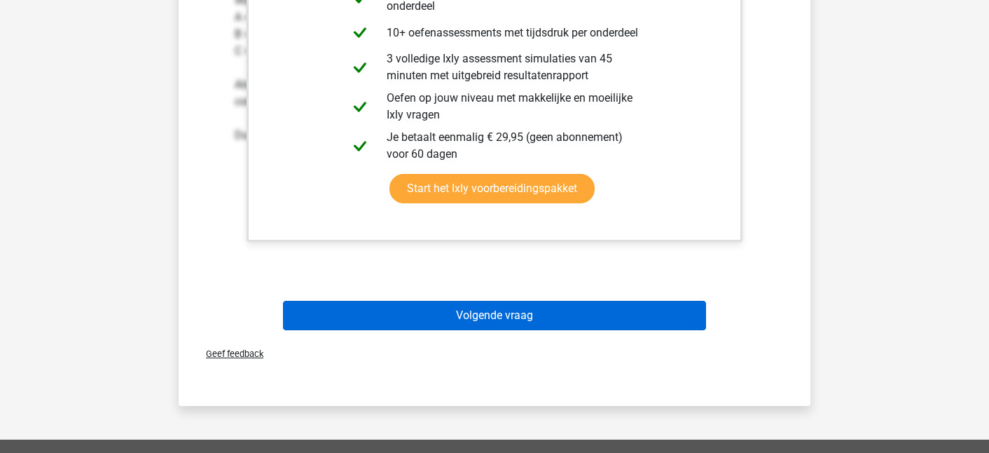
click at [506, 325] on button "Volgende vraag" at bounding box center [495, 315] width 424 height 29
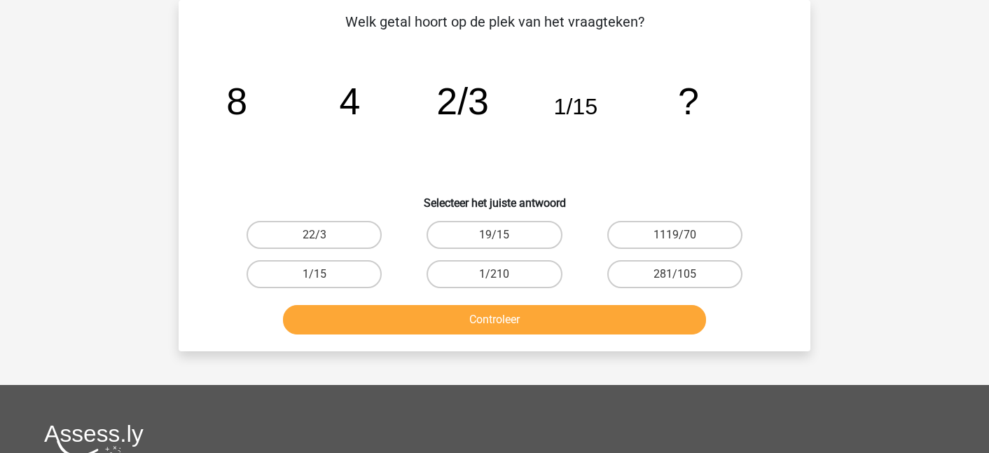
click at [495, 276] on input "1/210" at bounding box center [499, 278] width 9 height 9
radio input "true"
click at [504, 316] on button "Controleer" at bounding box center [495, 319] width 424 height 29
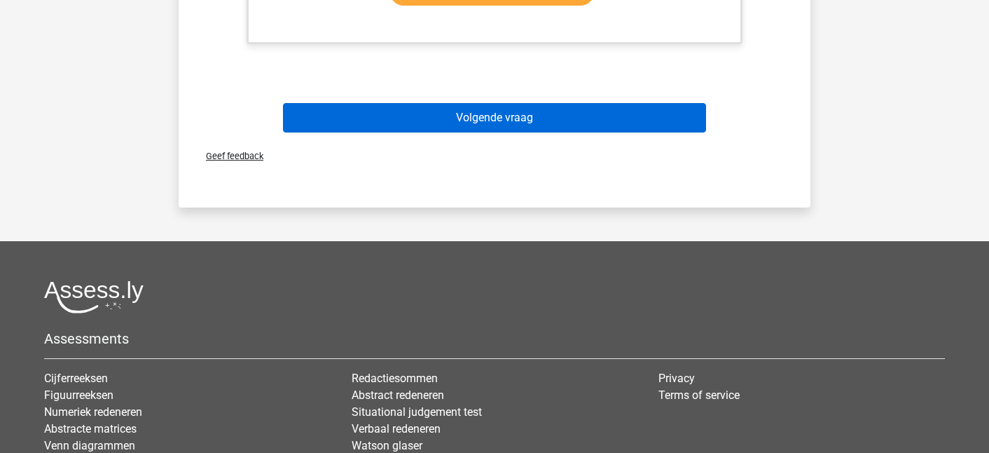
click at [528, 130] on button "Volgende vraag" at bounding box center [495, 117] width 424 height 29
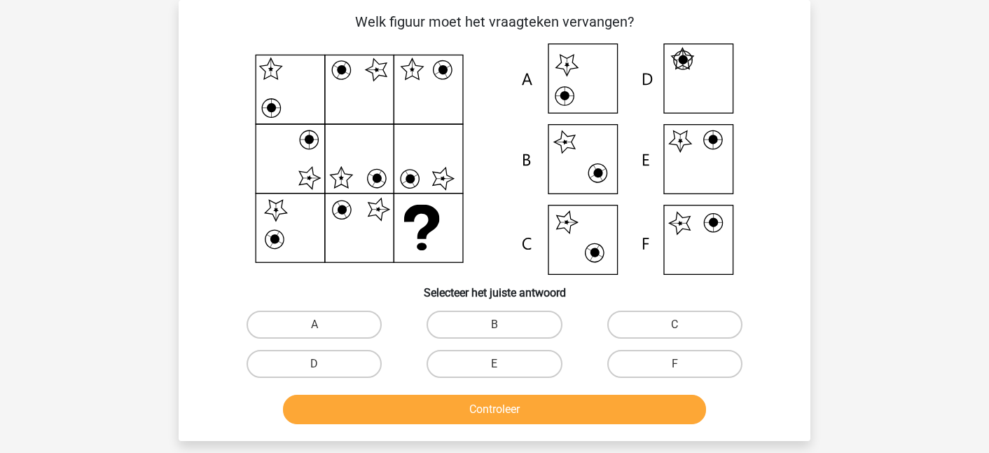
click at [506, 341] on div "B" at bounding box center [494, 324] width 180 height 39
click at [504, 369] on label "E" at bounding box center [494, 364] width 135 height 28
click at [504, 369] on input "E" at bounding box center [499, 368] width 9 height 9
radio input "true"
click at [446, 406] on button "Controleer" at bounding box center [495, 408] width 424 height 29
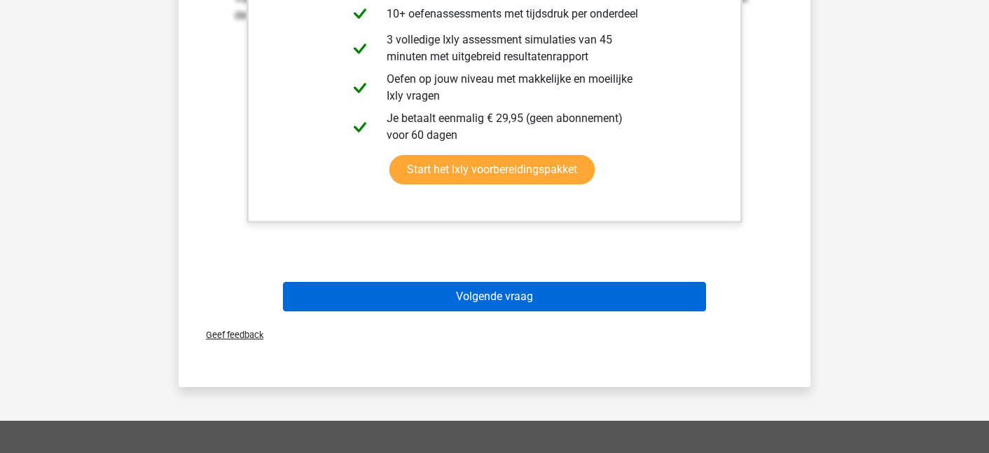
click at [454, 285] on button "Volgende vraag" at bounding box center [495, 296] width 424 height 29
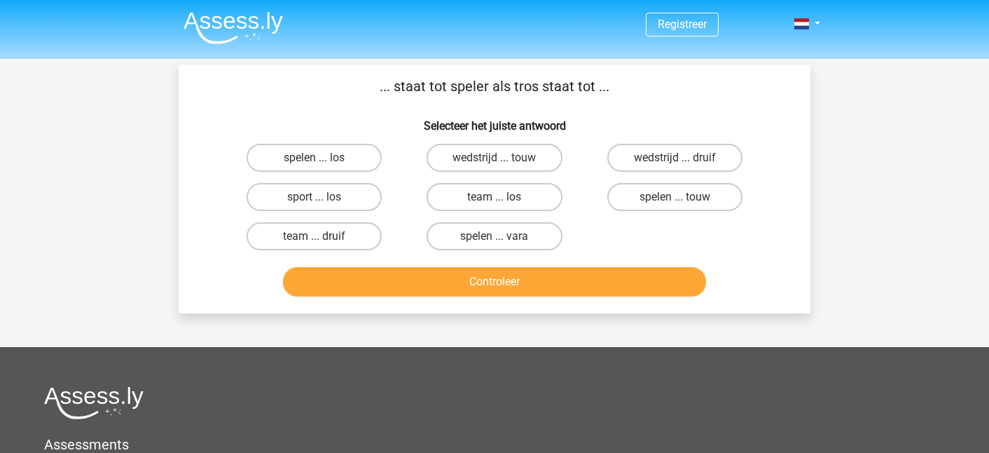
scroll to position [0, 0]
click at [360, 241] on label "team ... druif" at bounding box center [314, 236] width 135 height 28
click at [324, 241] on input "team ... druif" at bounding box center [319, 240] width 9 height 9
radio input "true"
click at [374, 303] on div "... staat tot speler als tros staat tot ... Selecteer het juiste antwoord spele…" at bounding box center [495, 188] width 632 height 249
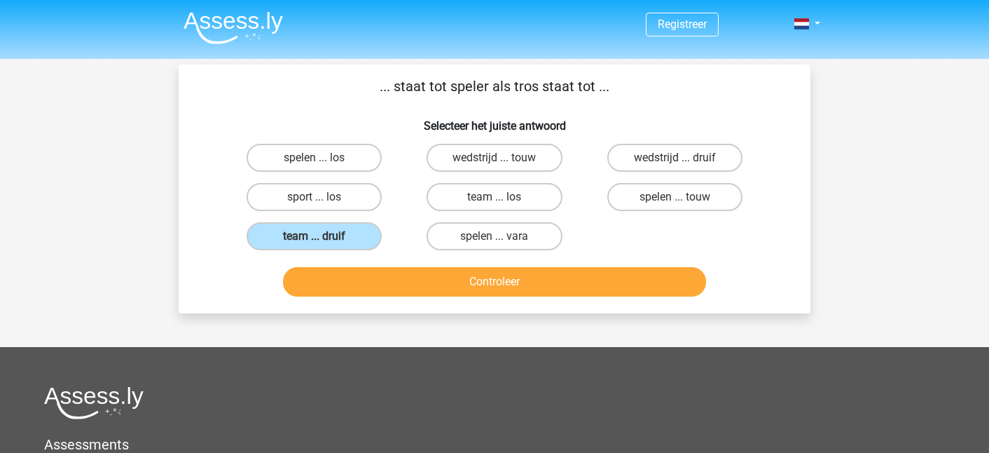
click at [374, 295] on button "Controleer" at bounding box center [495, 281] width 424 height 29
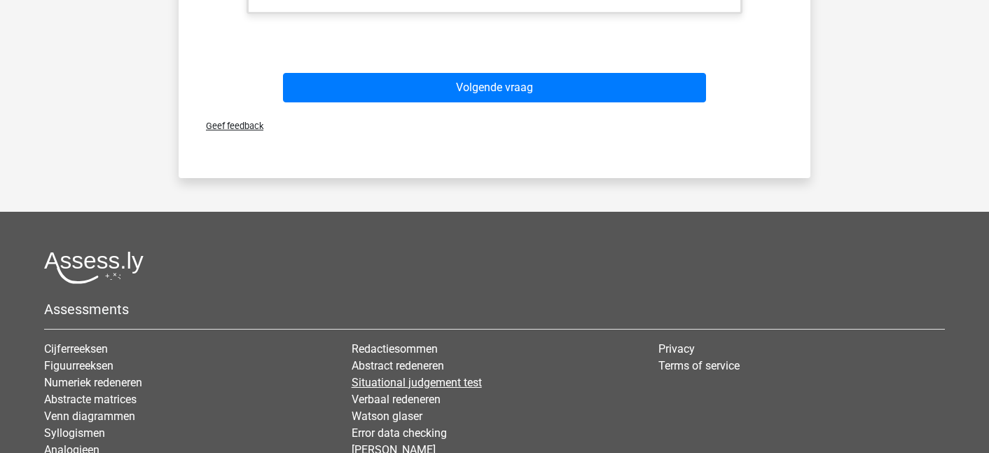
scroll to position [405, 0]
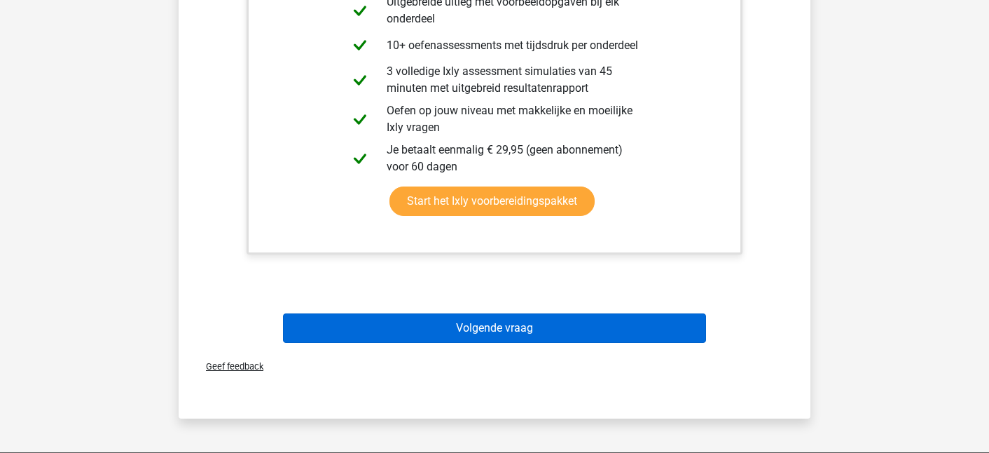
click at [400, 320] on button "Volgende vraag" at bounding box center [495, 327] width 424 height 29
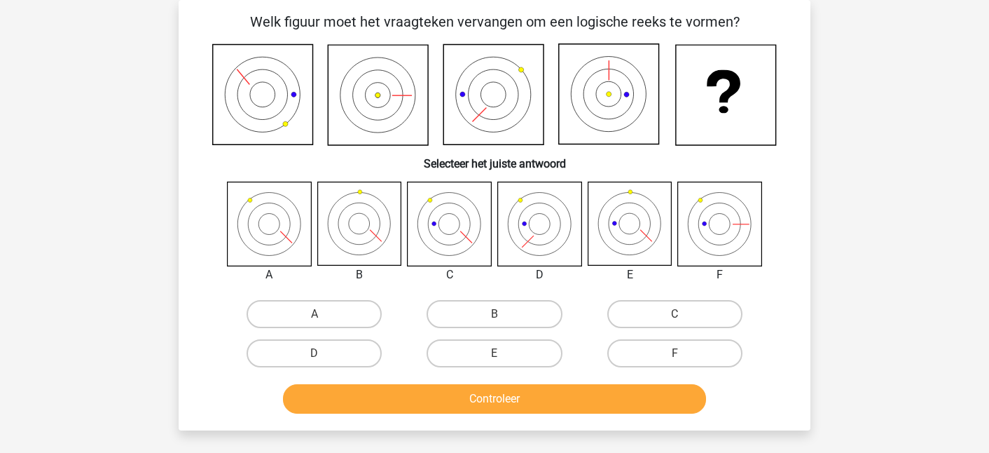
click at [455, 246] on icon at bounding box center [449, 223] width 83 height 83
click at [645, 311] on label "C" at bounding box center [674, 314] width 135 height 28
click at [675, 314] on input "C" at bounding box center [679, 318] width 9 height 9
radio input "true"
click at [502, 393] on button "Controleer" at bounding box center [495, 398] width 424 height 29
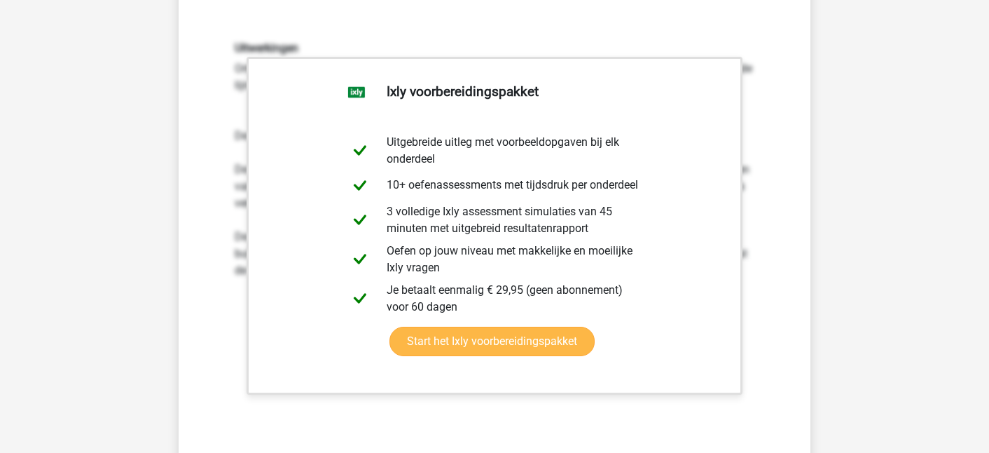
scroll to position [655, 0]
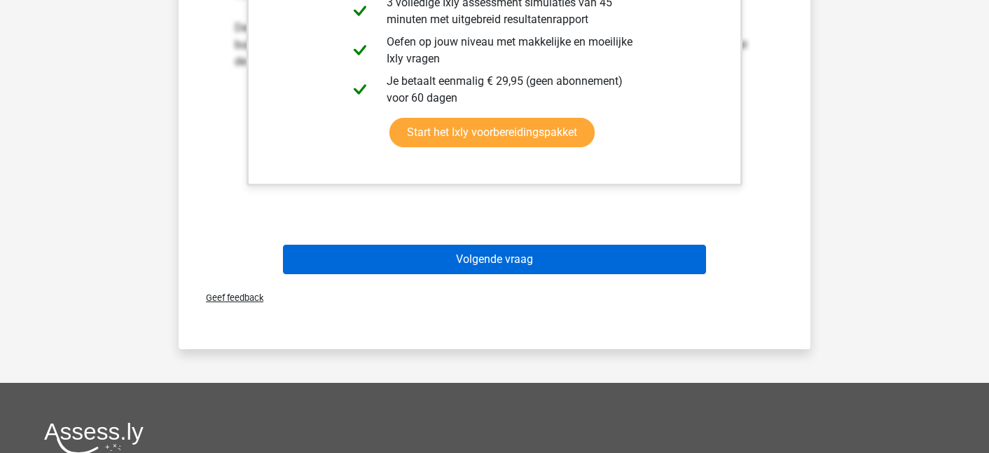
click at [497, 247] on button "Volgende vraag" at bounding box center [495, 259] width 424 height 29
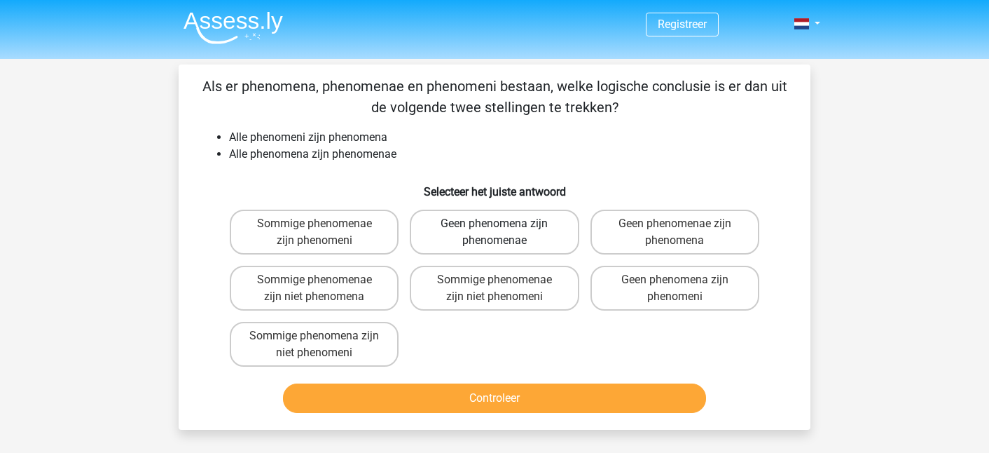
scroll to position [0, 0]
click at [497, 251] on label "Geen phenomena zijn phenomenae" at bounding box center [494, 232] width 169 height 45
click at [497, 233] on input "Geen phenomena zijn phenomenae" at bounding box center [499, 228] width 9 height 9
radio input "true"
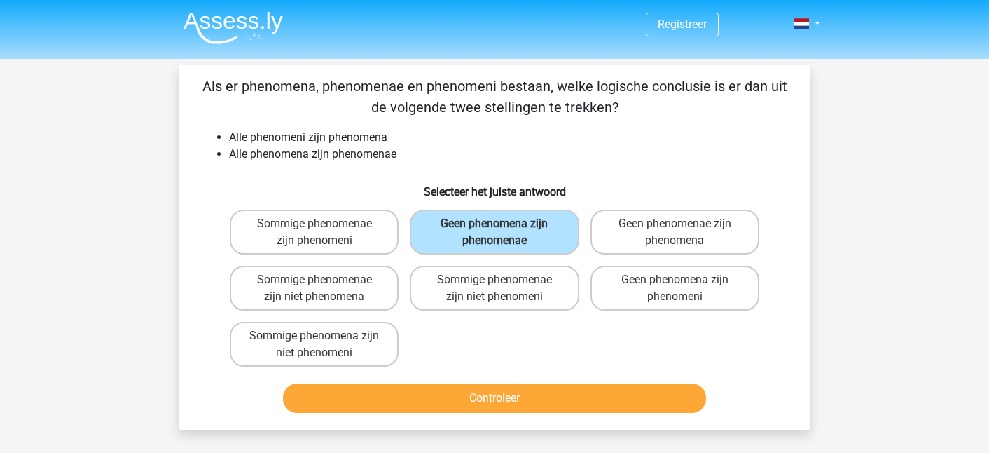
click at [481, 407] on button "Controleer" at bounding box center [495, 397] width 424 height 29
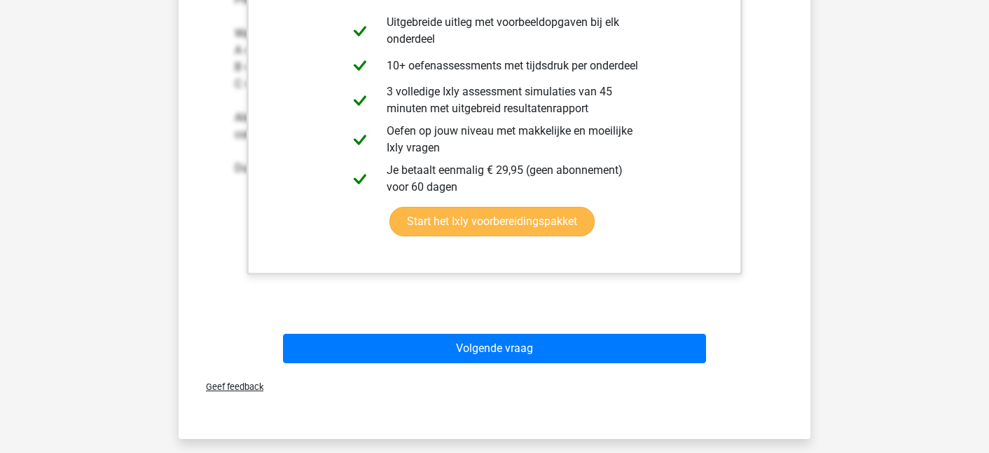
scroll to position [549, 0]
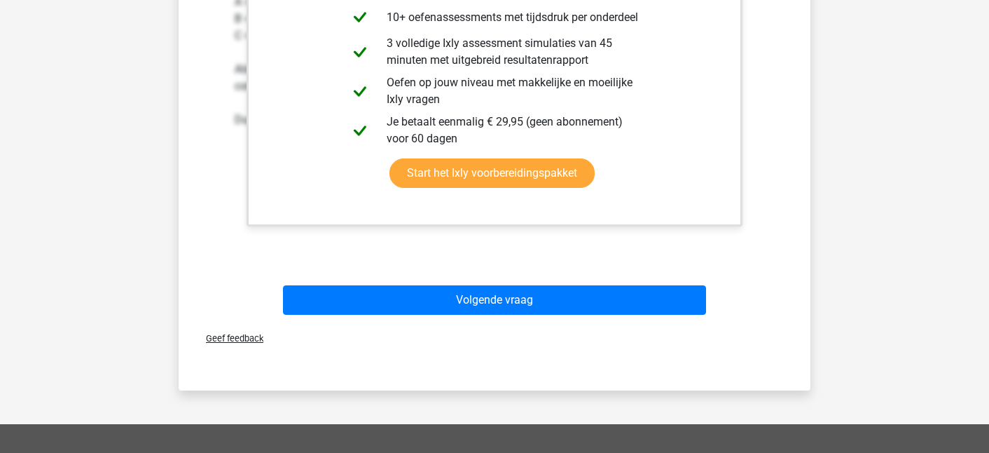
click at [503, 276] on div "Volgende vraag" at bounding box center [494, 297] width 587 height 46
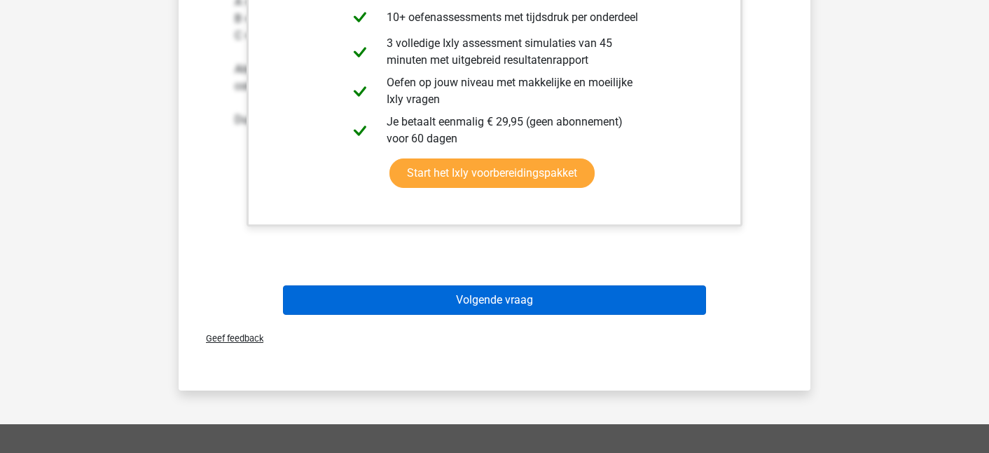
click at [503, 287] on button "Volgende vraag" at bounding box center [495, 299] width 424 height 29
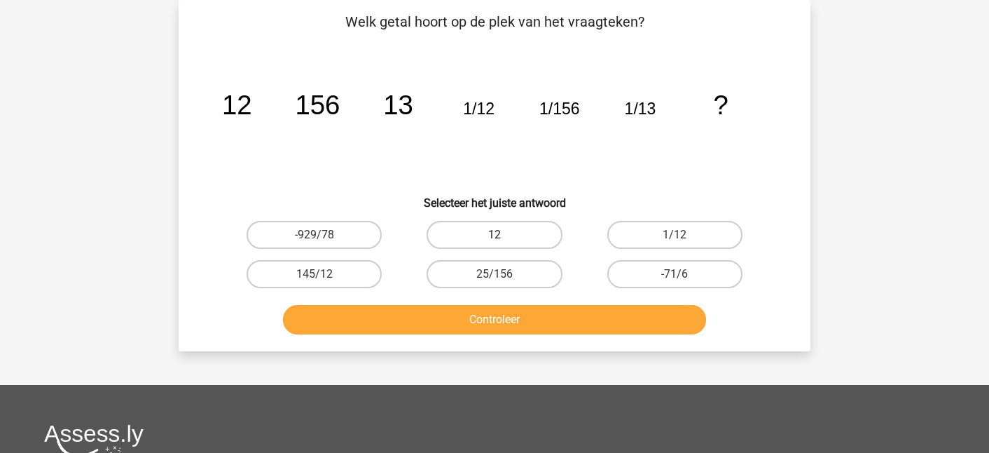
click at [501, 231] on label "12" at bounding box center [494, 235] width 135 height 28
click at [501, 235] on input "12" at bounding box center [499, 239] width 9 height 9
radio input "true"
click at [492, 331] on button "Controleer" at bounding box center [495, 319] width 424 height 29
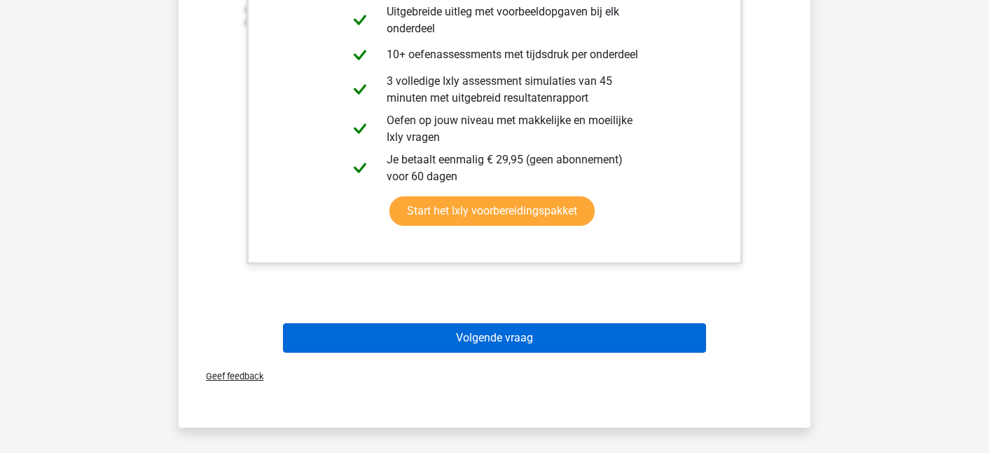
click at [492, 331] on button "Volgende vraag" at bounding box center [495, 337] width 424 height 29
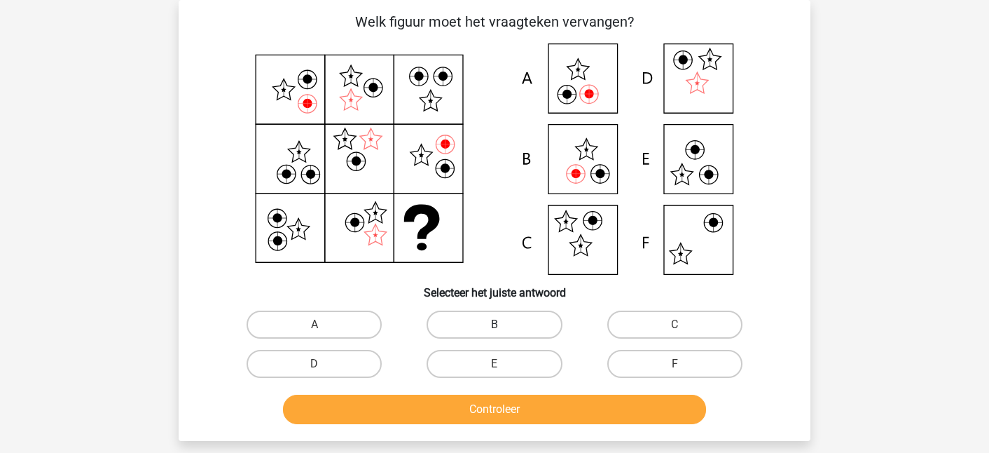
click at [481, 325] on label "B" at bounding box center [494, 324] width 135 height 28
click at [495, 325] on input "B" at bounding box center [499, 328] width 9 height 9
radio input "true"
click at [495, 404] on button "Controleer" at bounding box center [495, 408] width 424 height 29
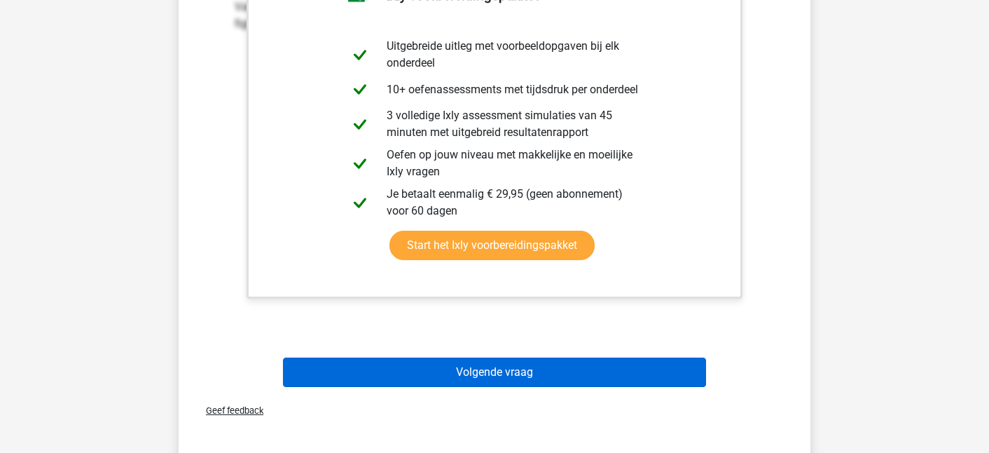
click at [497, 380] on button "Volgende vraag" at bounding box center [495, 371] width 424 height 29
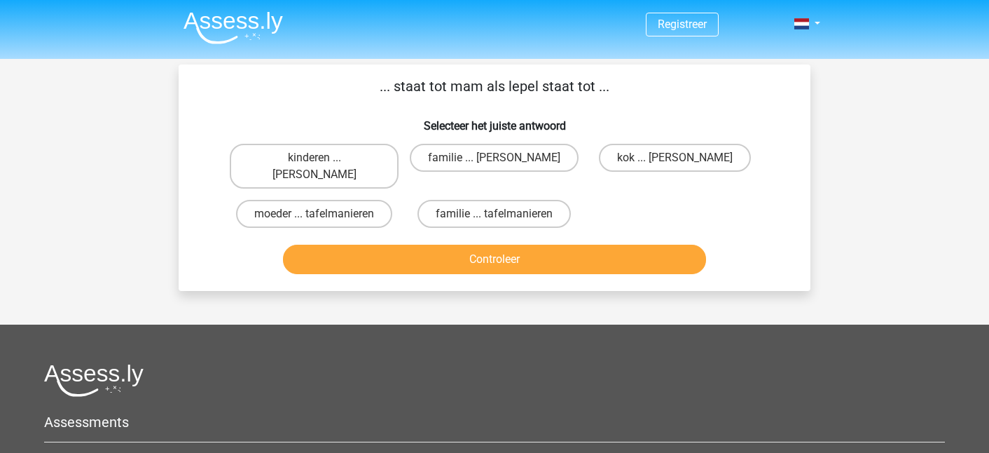
scroll to position [0, 0]
click at [529, 161] on label "familie ... [PERSON_NAME]" at bounding box center [494, 158] width 169 height 28
click at [504, 161] on input "familie ... [PERSON_NAME]" at bounding box center [499, 162] width 9 height 9
radio input "true"
click at [507, 249] on button "Controleer" at bounding box center [495, 259] width 424 height 29
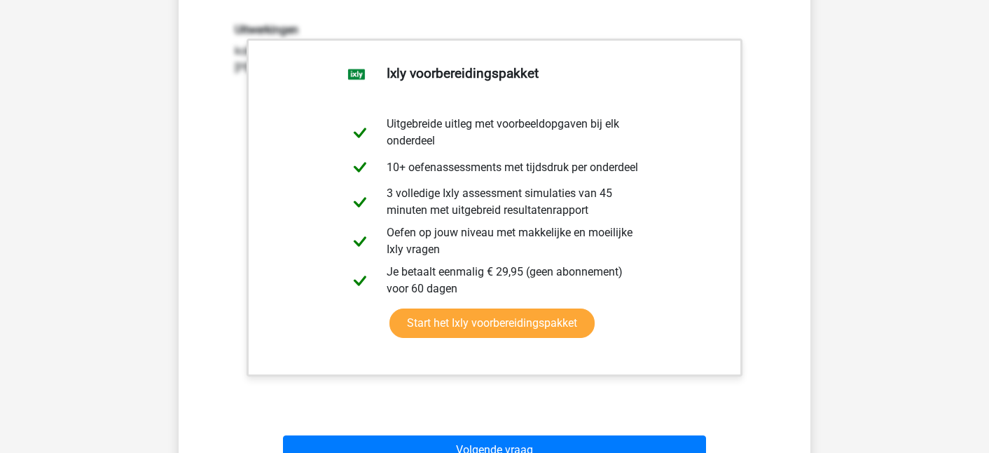
scroll to position [270, 0]
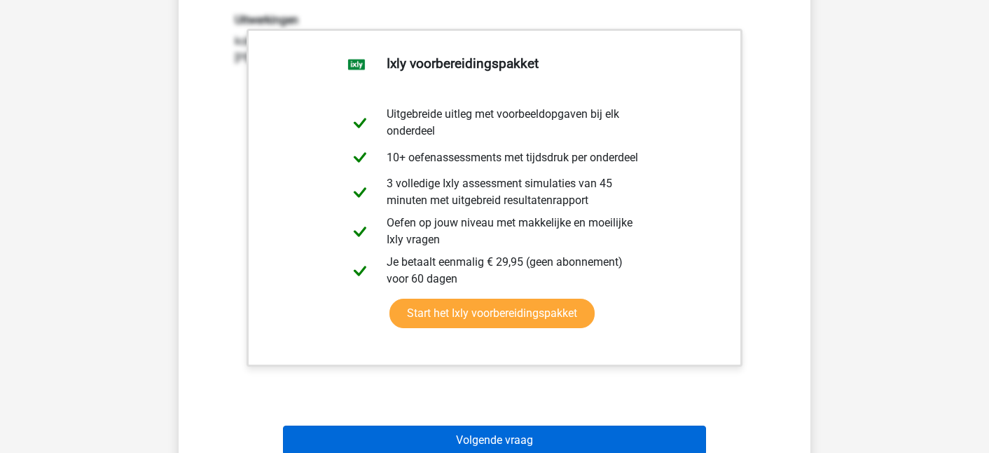
click at [444, 436] on button "Volgende vraag" at bounding box center [495, 439] width 424 height 29
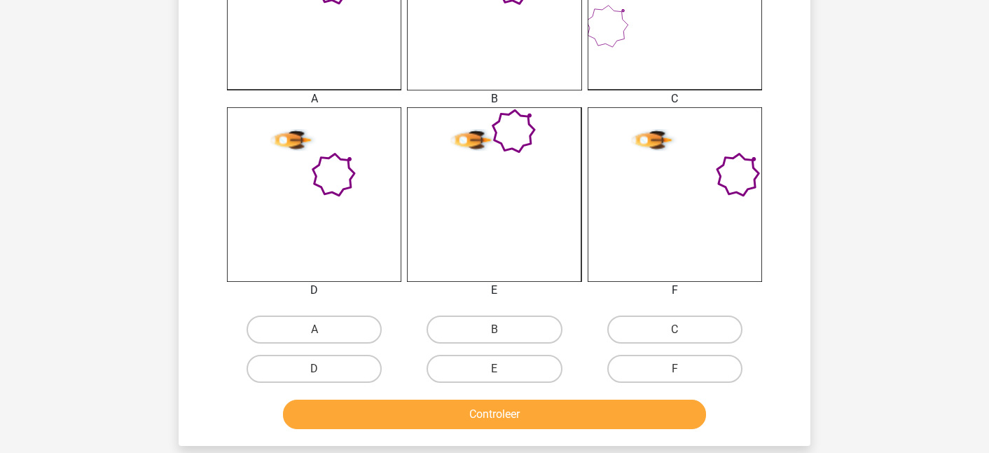
scroll to position [488, 0]
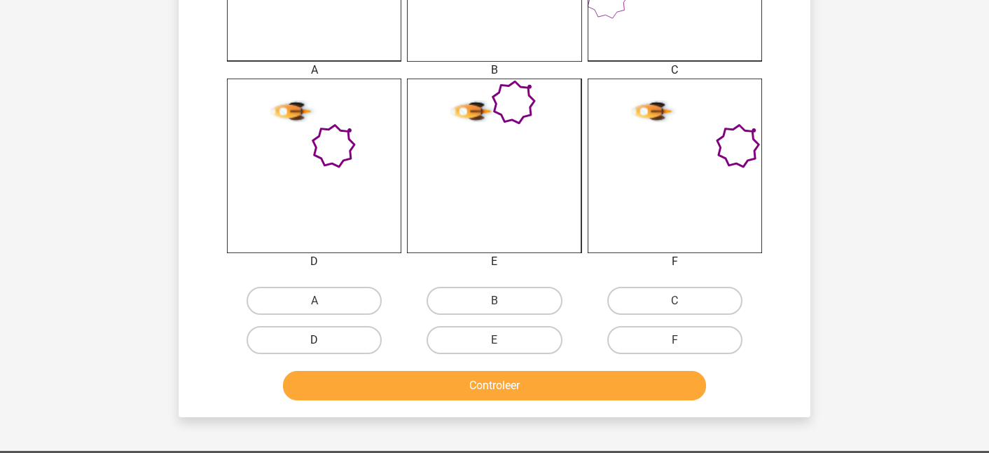
click at [333, 348] on label "D" at bounding box center [314, 340] width 135 height 28
click at [324, 348] on input "D" at bounding box center [319, 344] width 9 height 9
radio input "true"
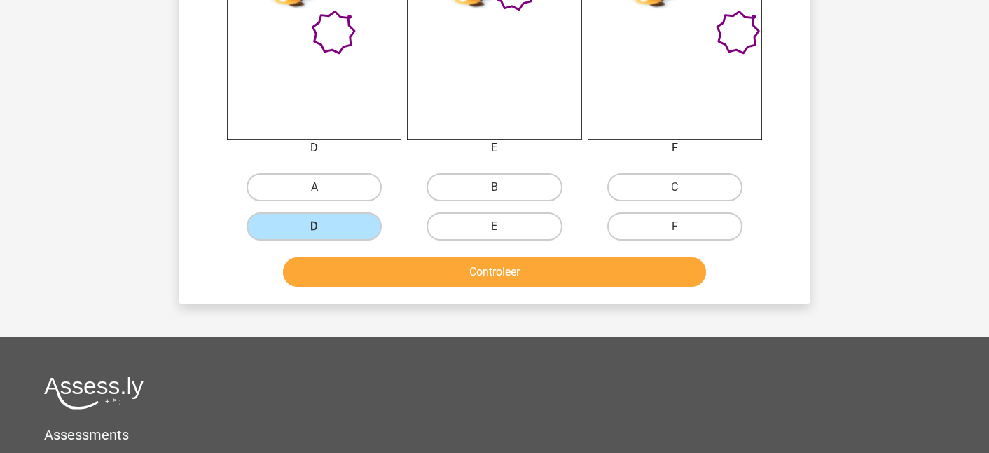
scroll to position [602, 0]
click at [379, 268] on button "Controleer" at bounding box center [495, 271] width 424 height 29
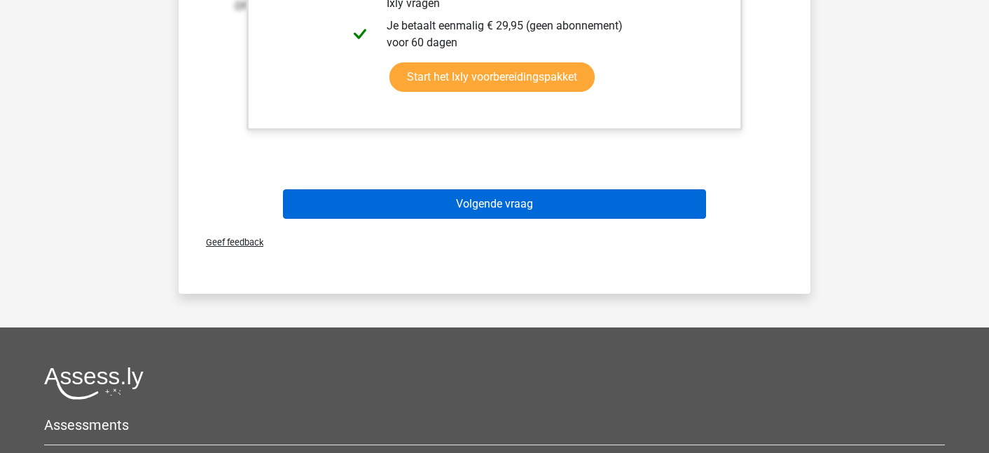
click at [401, 199] on button "Volgende vraag" at bounding box center [495, 203] width 424 height 29
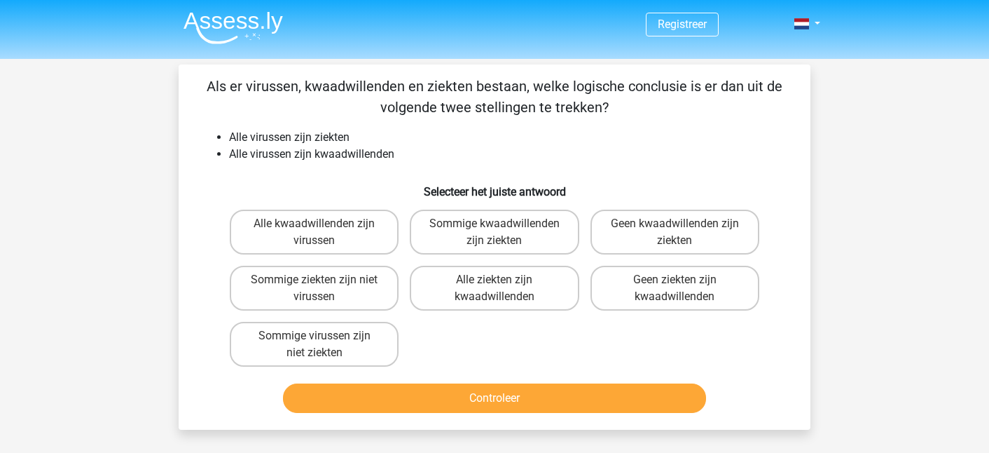
scroll to position [0, 0]
click at [439, 241] on label "Sommige kwaadwillenden zijn ziekten" at bounding box center [494, 232] width 169 height 45
click at [495, 233] on input "Sommige kwaadwillenden zijn ziekten" at bounding box center [499, 228] width 9 height 9
radio input "true"
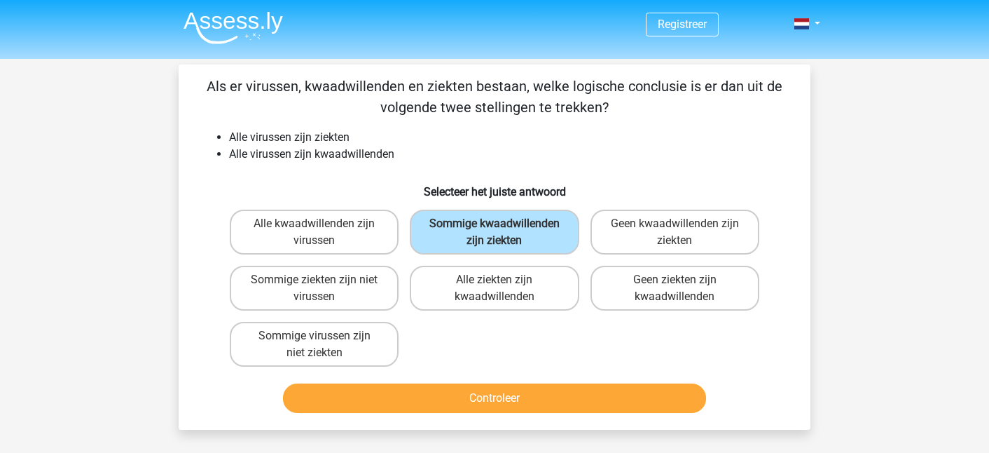
click at [432, 413] on button "Controleer" at bounding box center [495, 397] width 424 height 29
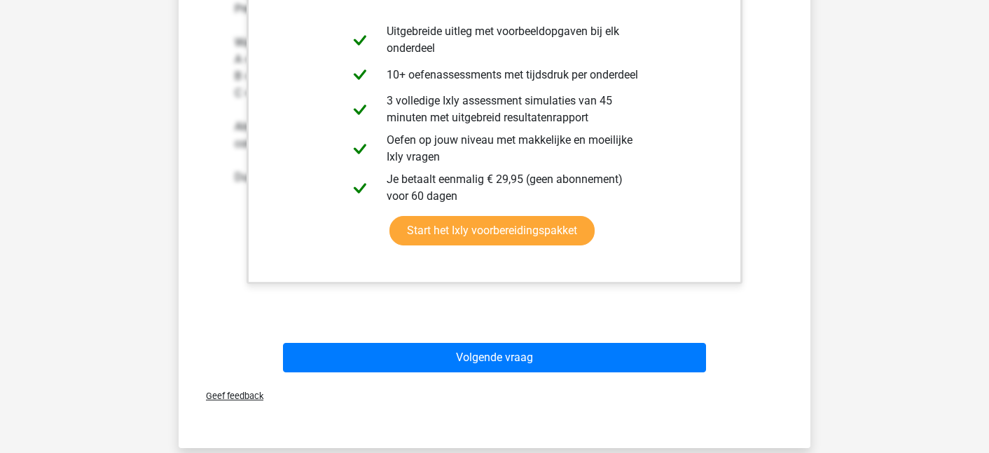
scroll to position [499, 0]
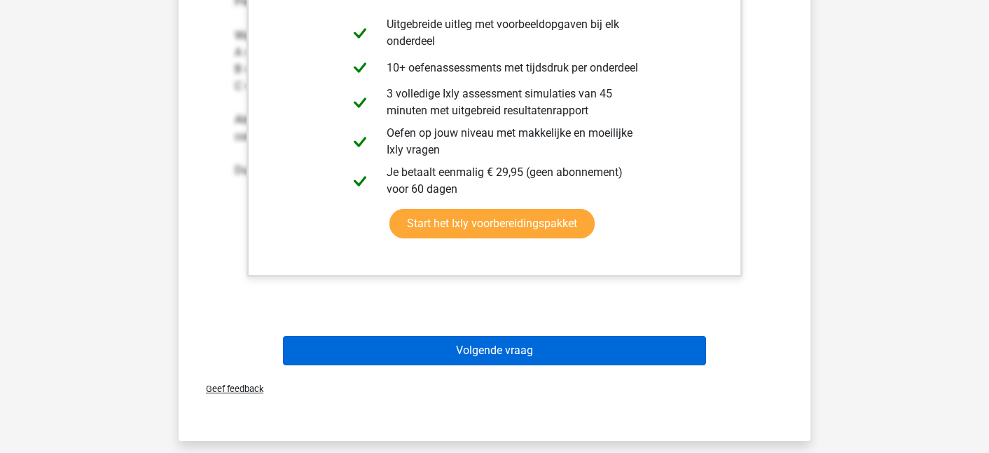
click at [460, 365] on button "Volgende vraag" at bounding box center [495, 350] width 424 height 29
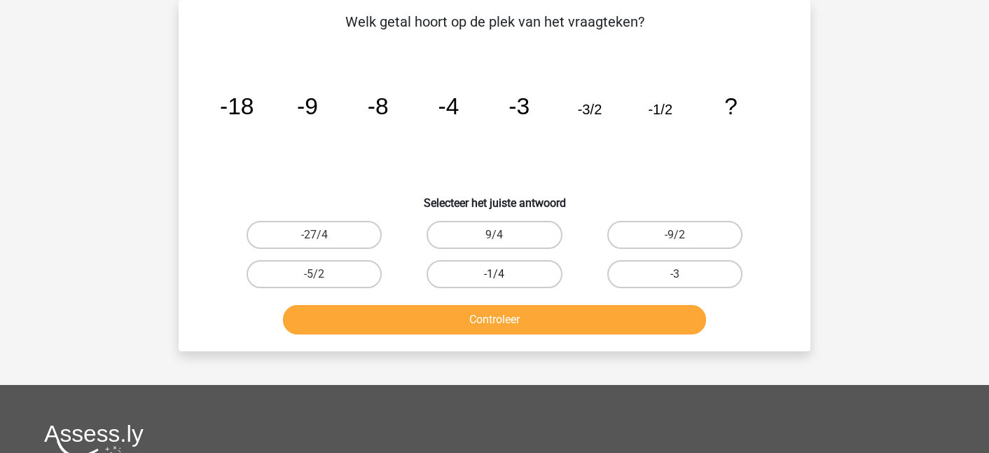
click at [472, 268] on label "-1/4" at bounding box center [494, 274] width 135 height 28
click at [495, 274] on input "-1/4" at bounding box center [499, 278] width 9 height 9
radio input "true"
click at [480, 341] on div "Welk getal hoort op de plek van het vraagteken? image/svg+xml -18 -9 -8 -4 -3 -…" at bounding box center [495, 175] width 632 height 351
click at [481, 319] on button "Controleer" at bounding box center [495, 319] width 424 height 29
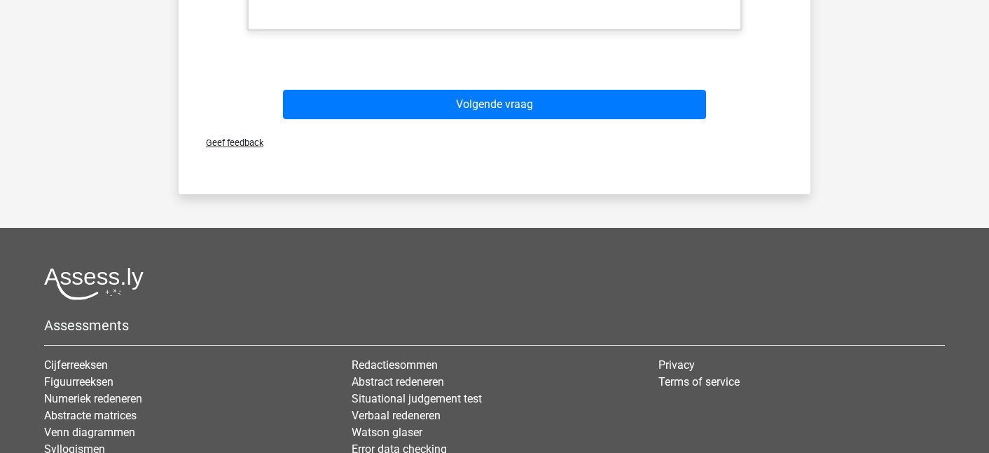
scroll to position [729, 0]
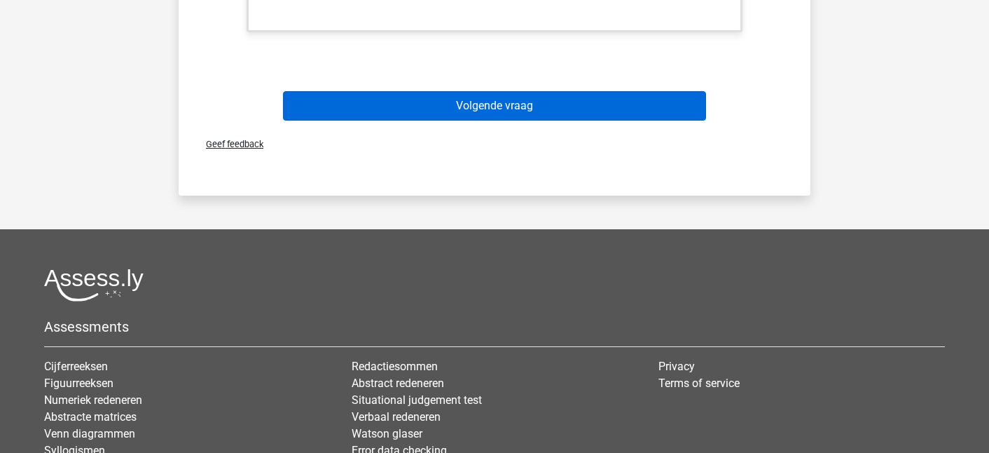
click at [514, 115] on button "Volgende vraag" at bounding box center [495, 105] width 424 height 29
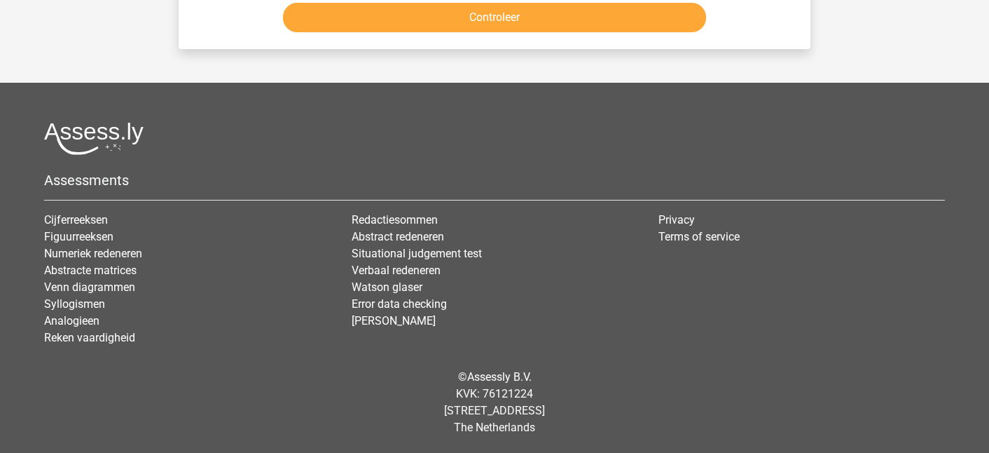
scroll to position [64, 0]
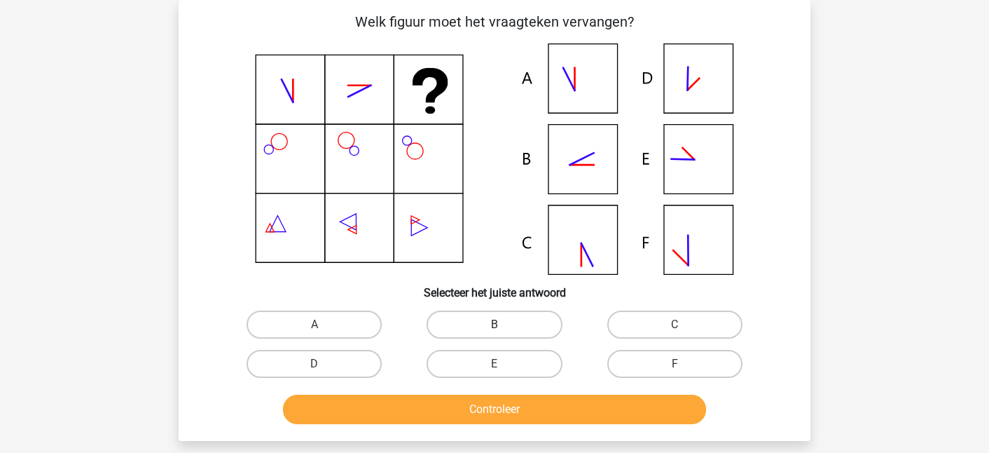
click at [508, 310] on label "B" at bounding box center [494, 324] width 135 height 28
click at [504, 324] on input "B" at bounding box center [499, 328] width 9 height 9
radio input "true"
click at [490, 401] on button "Controleer" at bounding box center [495, 408] width 424 height 29
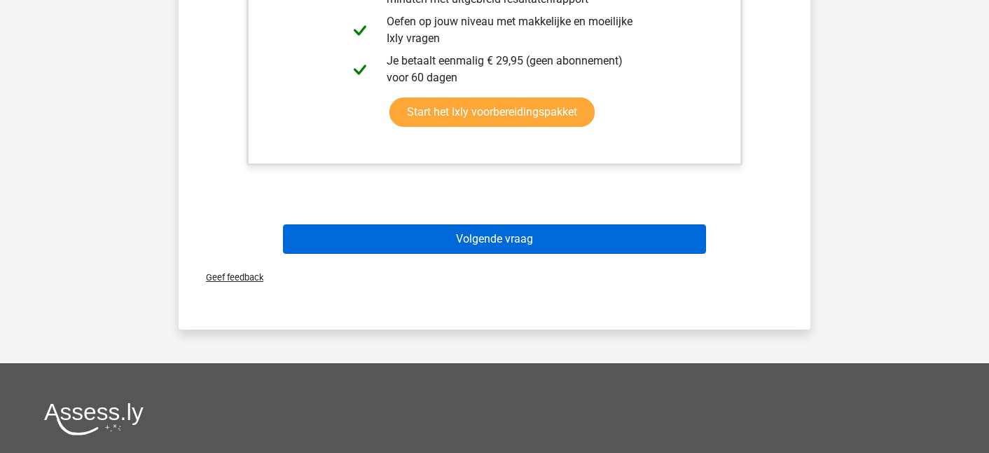
click at [495, 240] on button "Volgende vraag" at bounding box center [495, 238] width 424 height 29
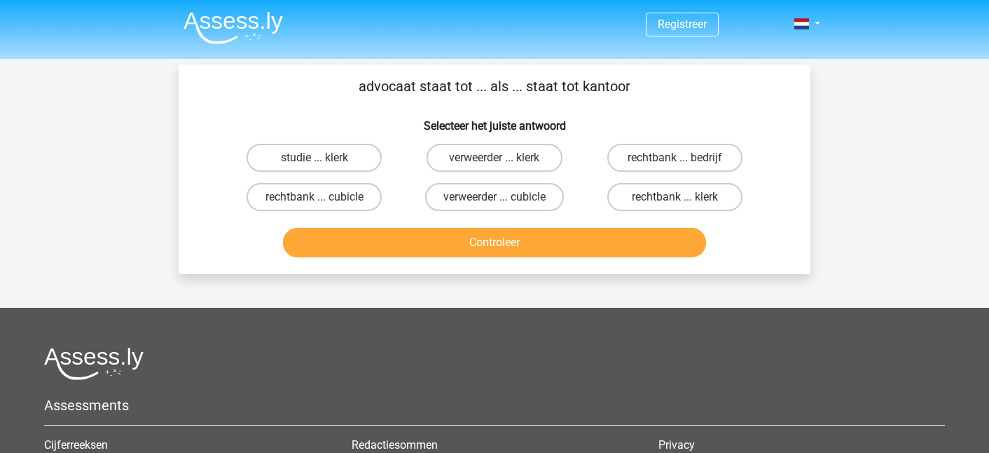
scroll to position [0, 0]
click at [657, 206] on label "rechtbank ... klerk" at bounding box center [674, 197] width 135 height 28
click at [675, 206] on input "rechtbank ... klerk" at bounding box center [679, 201] width 9 height 9
radio input "true"
click at [617, 232] on button "Controleer" at bounding box center [495, 242] width 424 height 29
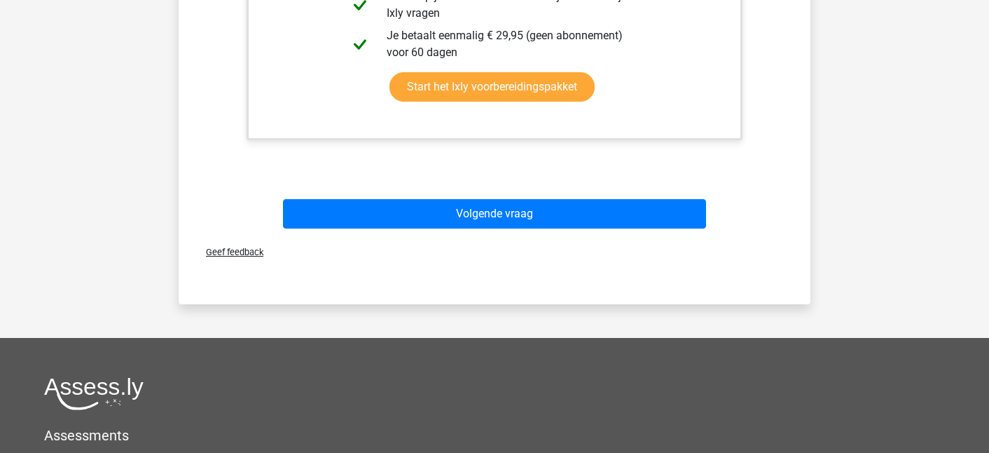
scroll to position [477, 0]
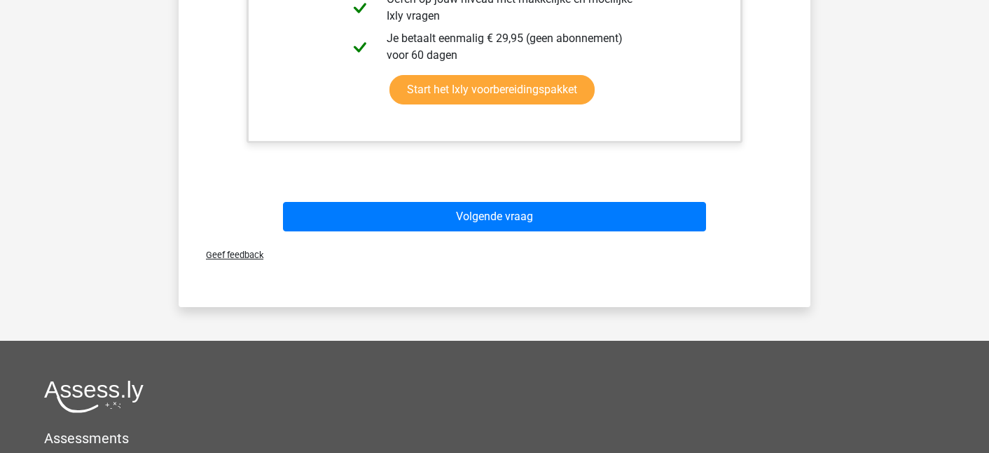
click at [617, 232] on div "Volgende vraag" at bounding box center [494, 219] width 541 height 35
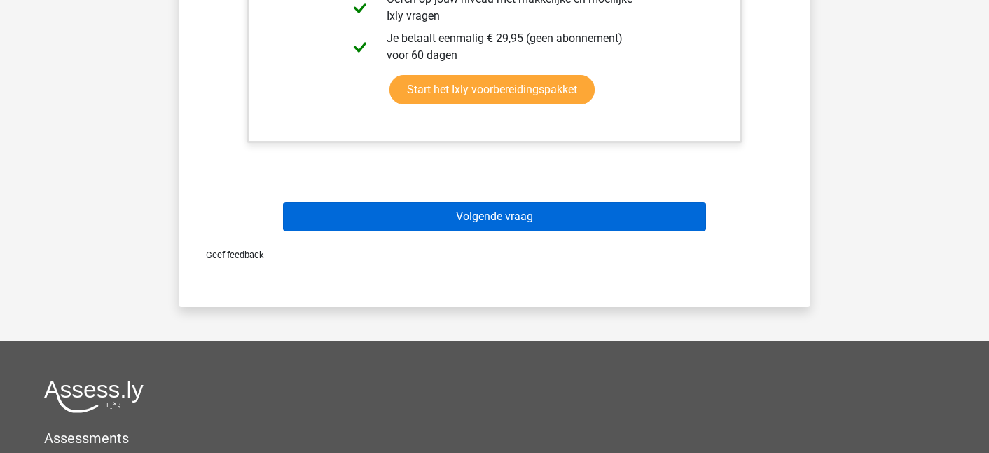
click at [607, 219] on button "Volgende vraag" at bounding box center [495, 216] width 424 height 29
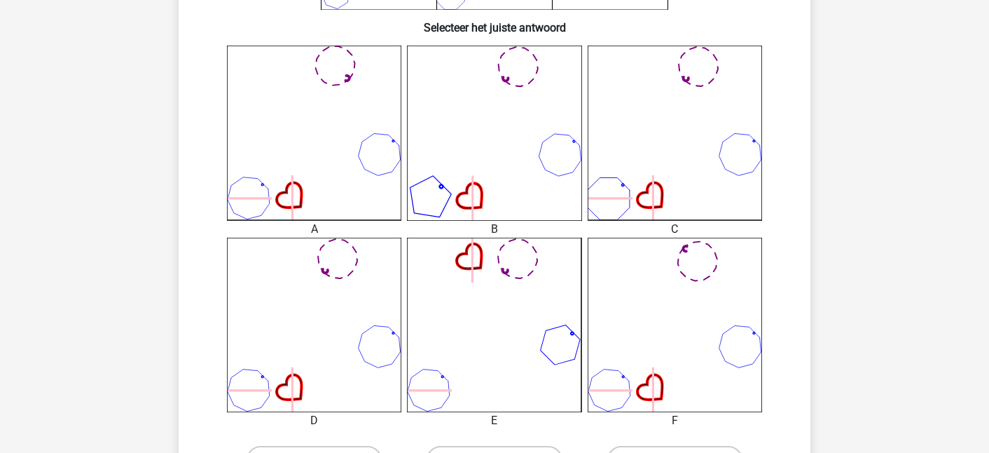
scroll to position [366, 0]
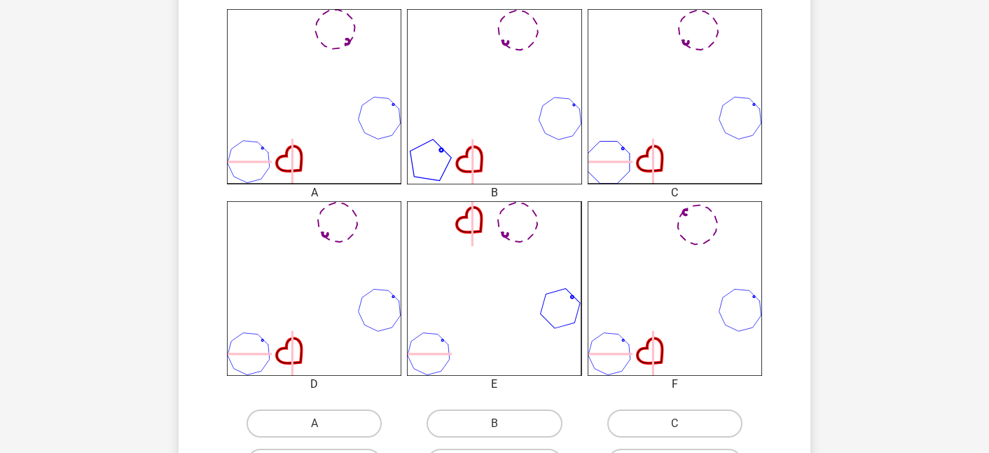
click at [493, 237] on icon at bounding box center [494, 288] width 174 height 174
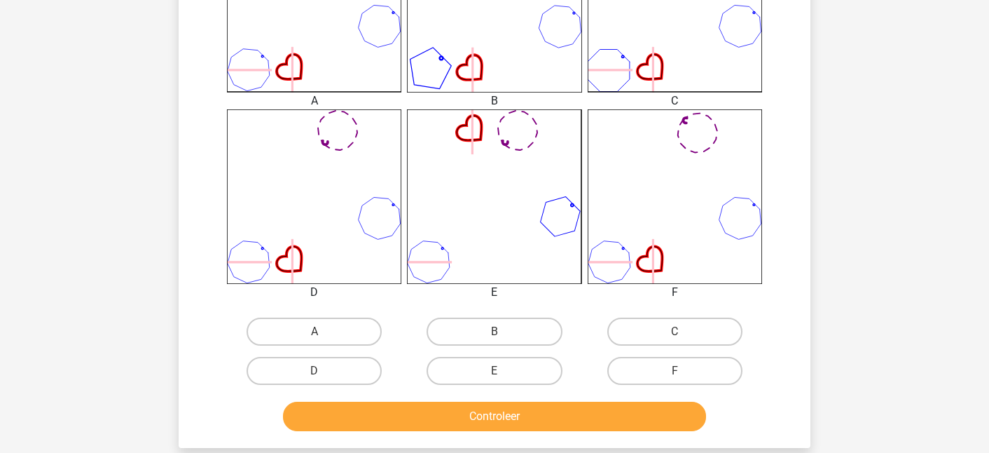
scroll to position [482, 0]
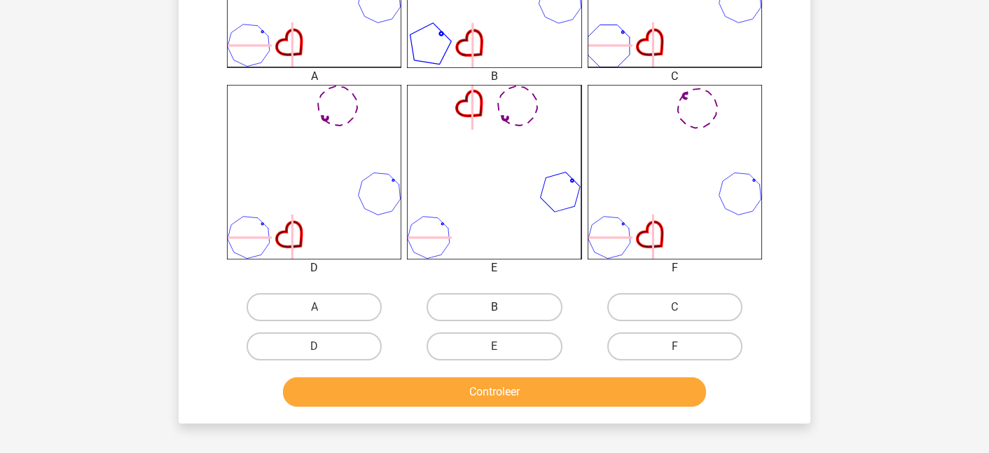
click at [491, 299] on label "B" at bounding box center [494, 307] width 135 height 28
click at [495, 307] on input "B" at bounding box center [499, 311] width 9 height 9
radio input "true"
click at [493, 407] on div "Controleer" at bounding box center [494, 394] width 541 height 35
click at [493, 402] on div "Controleer" at bounding box center [494, 394] width 541 height 35
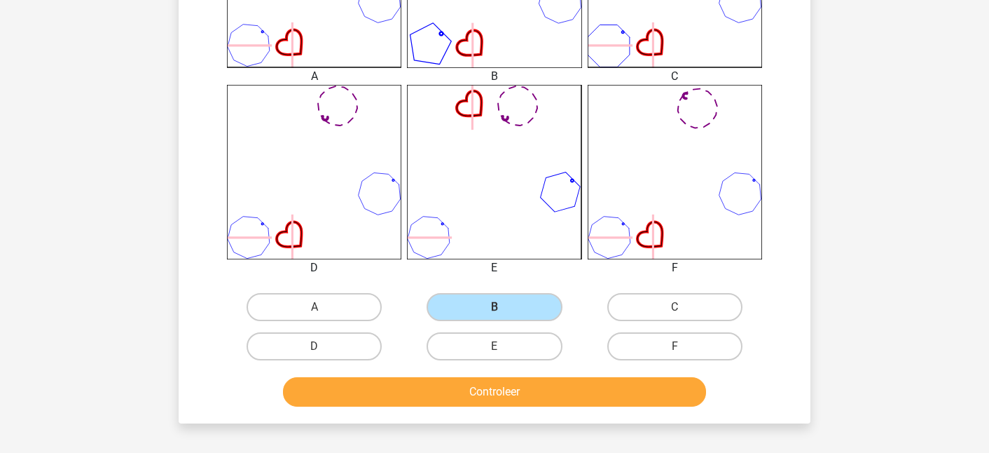
click at [493, 402] on button "Controleer" at bounding box center [495, 391] width 424 height 29
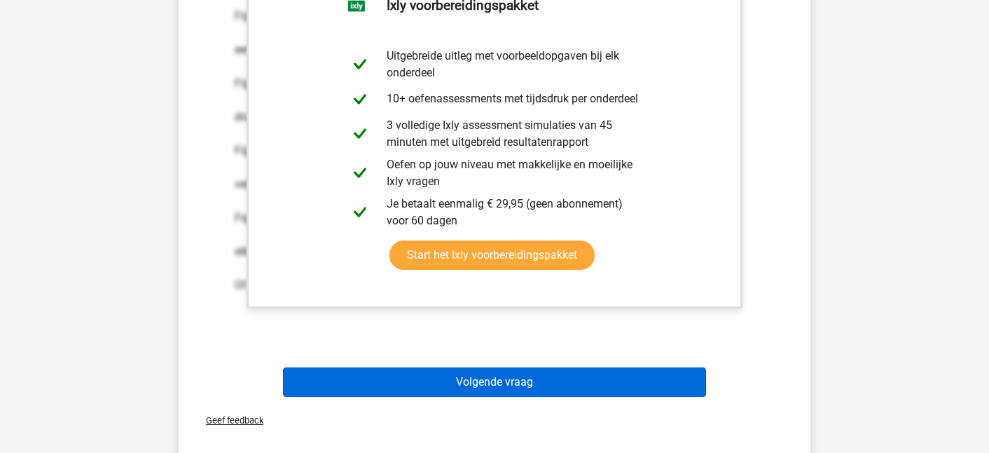
click at [494, 390] on button "Volgende vraag" at bounding box center [495, 381] width 424 height 29
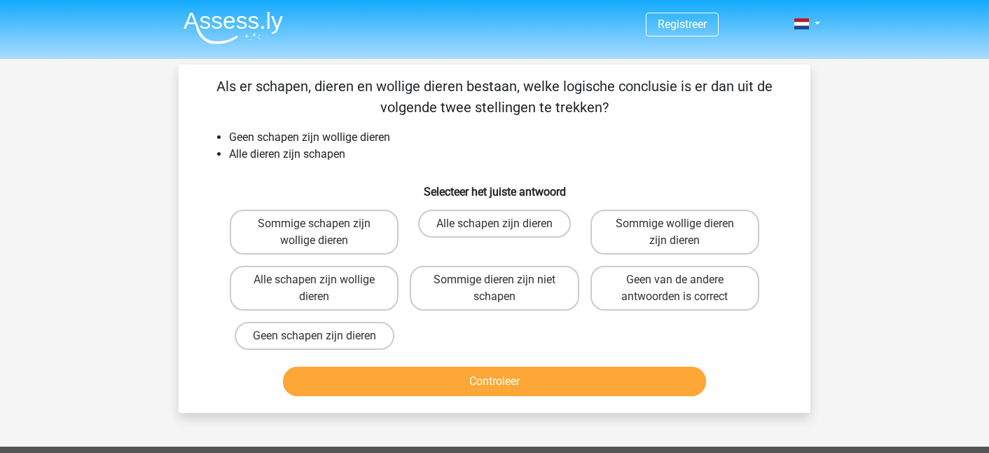
scroll to position [0, 0]
click at [347, 235] on label "Sommige schapen zijn wollige dieren" at bounding box center [314, 232] width 169 height 45
click at [324, 233] on input "Sommige schapen zijn wollige dieren" at bounding box center [319, 228] width 9 height 9
radio input "true"
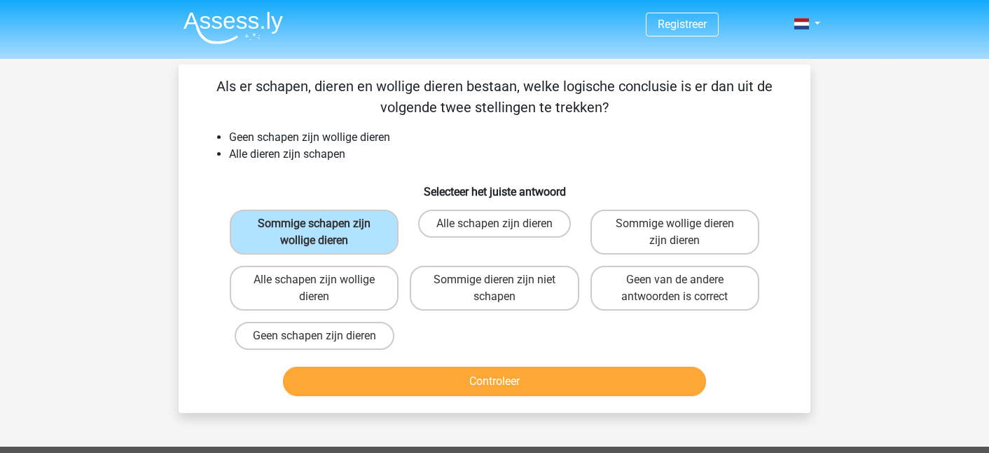
click at [428, 389] on button "Controleer" at bounding box center [495, 380] width 424 height 29
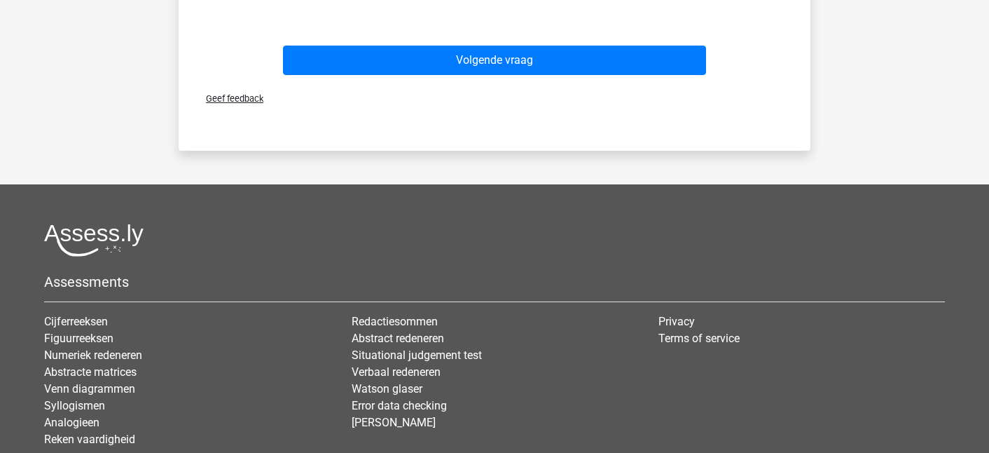
scroll to position [770, 0]
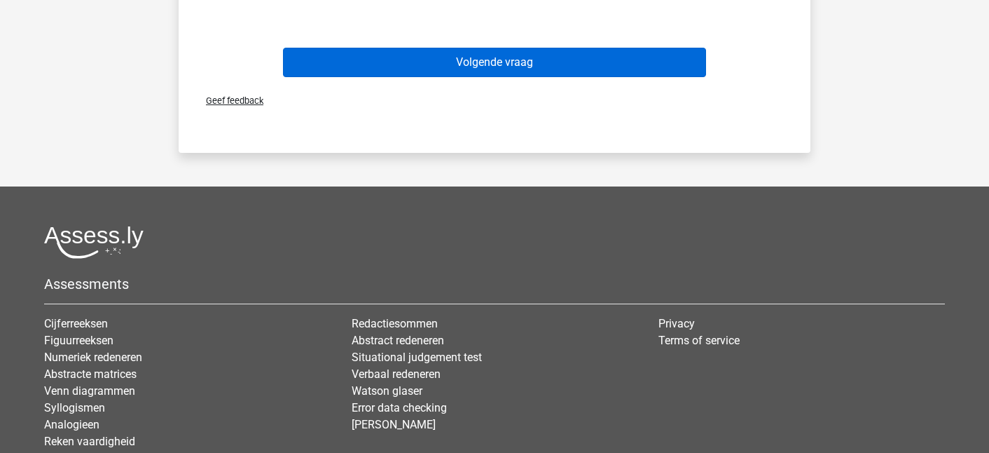
click at [494, 51] on button "Volgende vraag" at bounding box center [495, 62] width 424 height 29
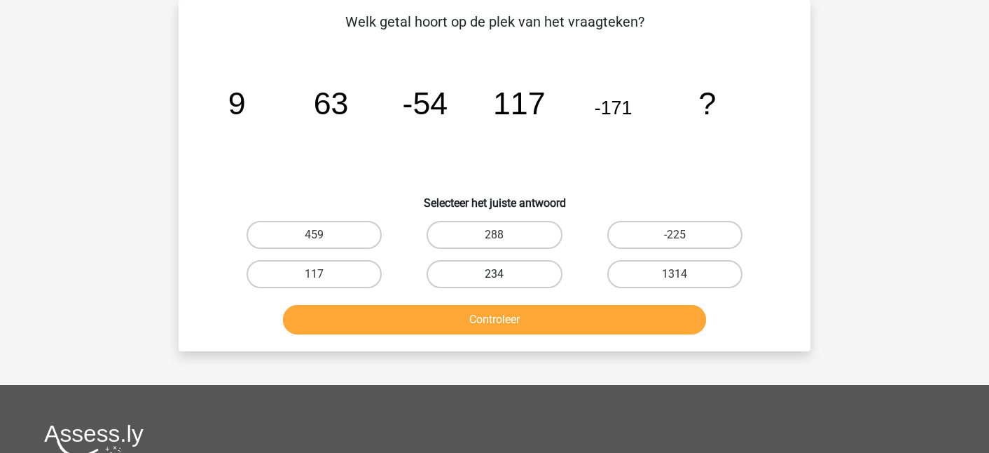
click at [533, 265] on label "234" at bounding box center [494, 274] width 135 height 28
click at [504, 274] on input "234" at bounding box center [499, 278] width 9 height 9
radio input "true"
click at [523, 320] on button "Controleer" at bounding box center [495, 319] width 424 height 29
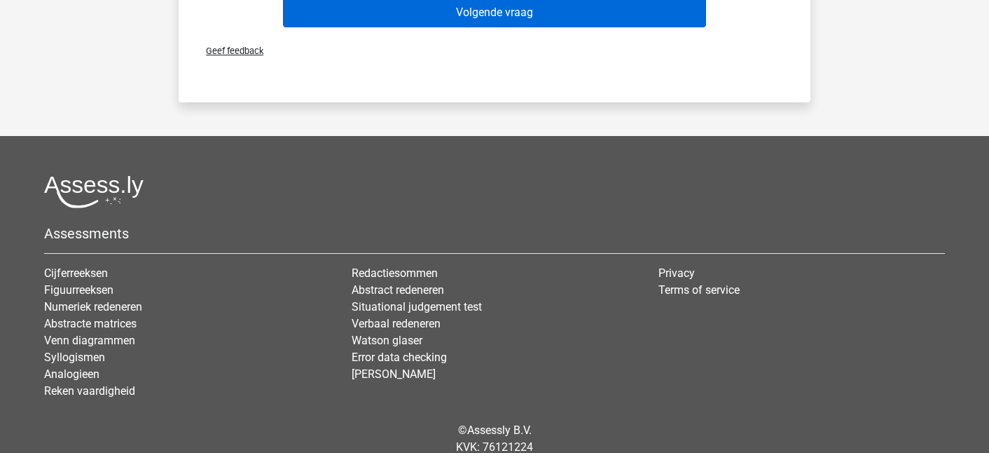
click at [542, 22] on button "Volgende vraag" at bounding box center [495, 12] width 424 height 29
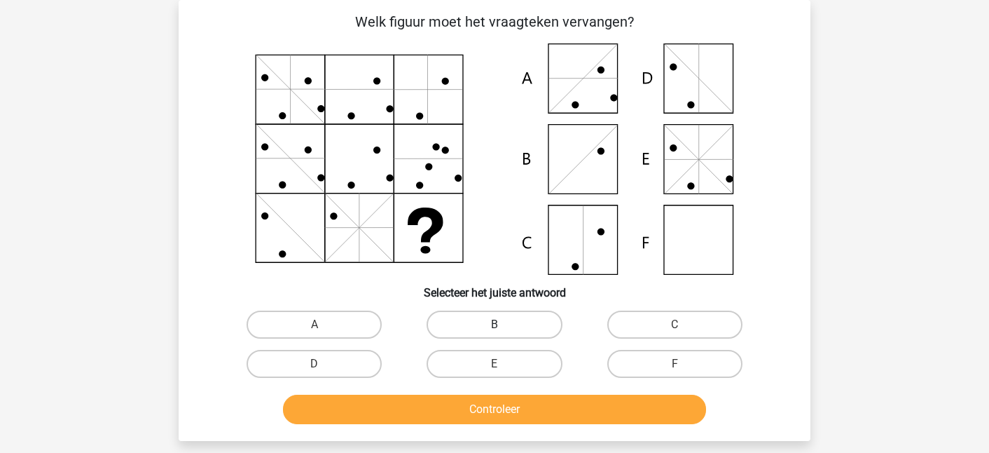
click at [555, 322] on label "B" at bounding box center [494, 324] width 135 height 28
click at [504, 324] on input "B" at bounding box center [499, 328] width 9 height 9
radio input "true"
click at [535, 406] on button "Controleer" at bounding box center [495, 408] width 424 height 29
